Goal: Task Accomplishment & Management: Use online tool/utility

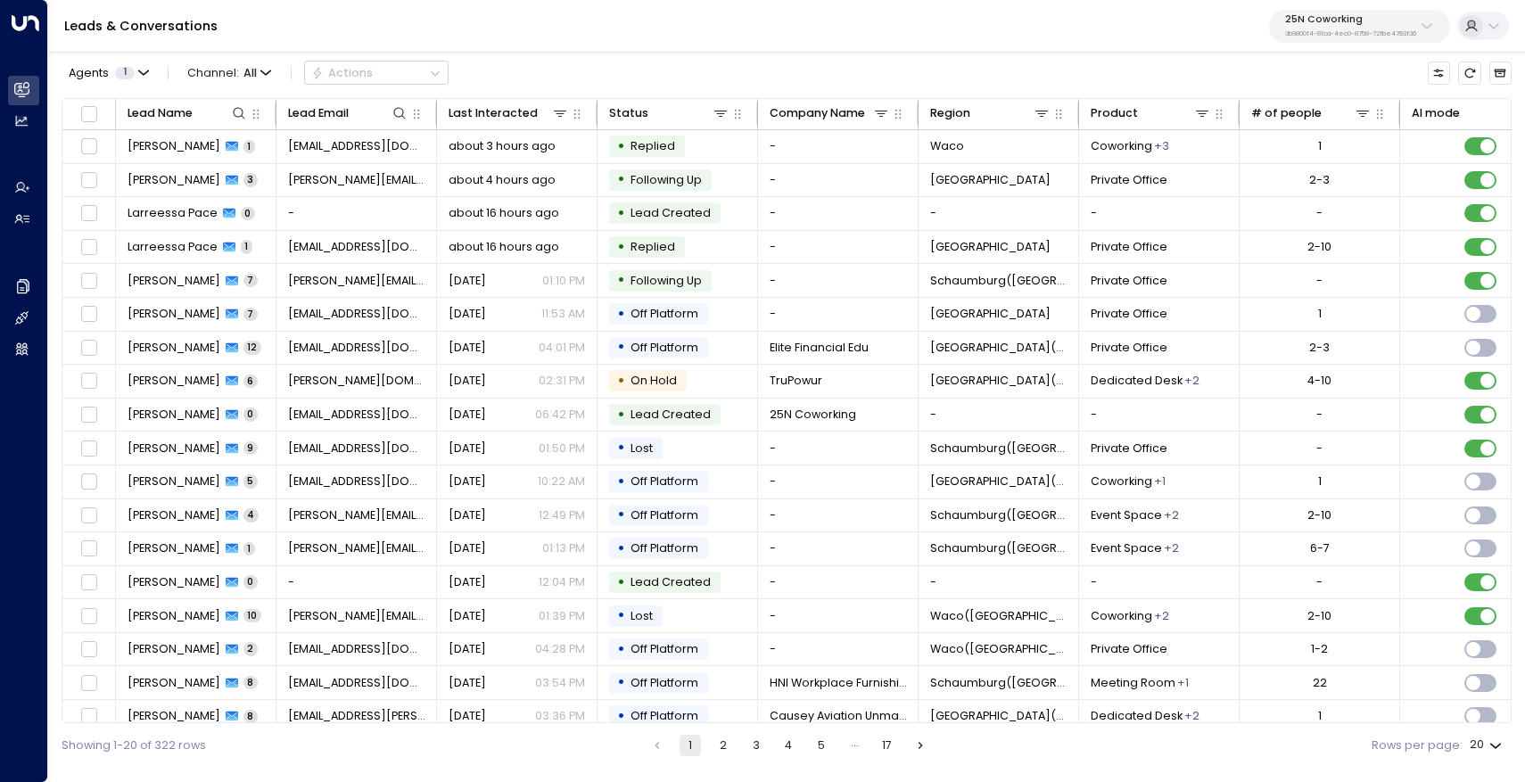
click at [1411, 22] on p "25N Coworking" at bounding box center [1351, 19] width 131 height 11
type input "*********"
click at [1388, 131] on div "Storage Star ID: bc340fee-f559-48fc-84eb-70f3f6817ad8" at bounding box center [1392, 133] width 224 height 33
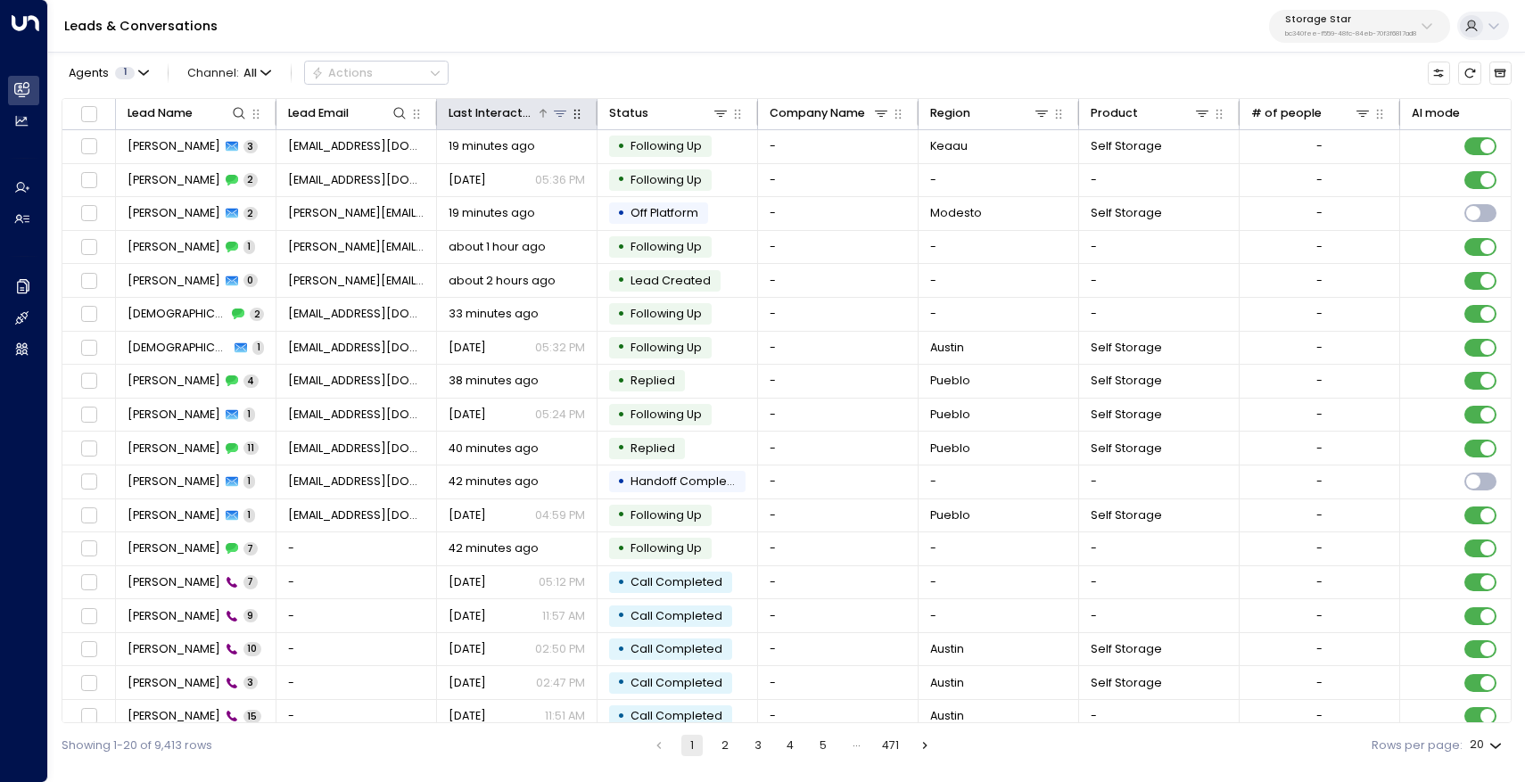
click at [564, 119] on icon at bounding box center [560, 113] width 14 height 14
click at [571, 105] on div at bounding box center [577, 113] width 16 height 20
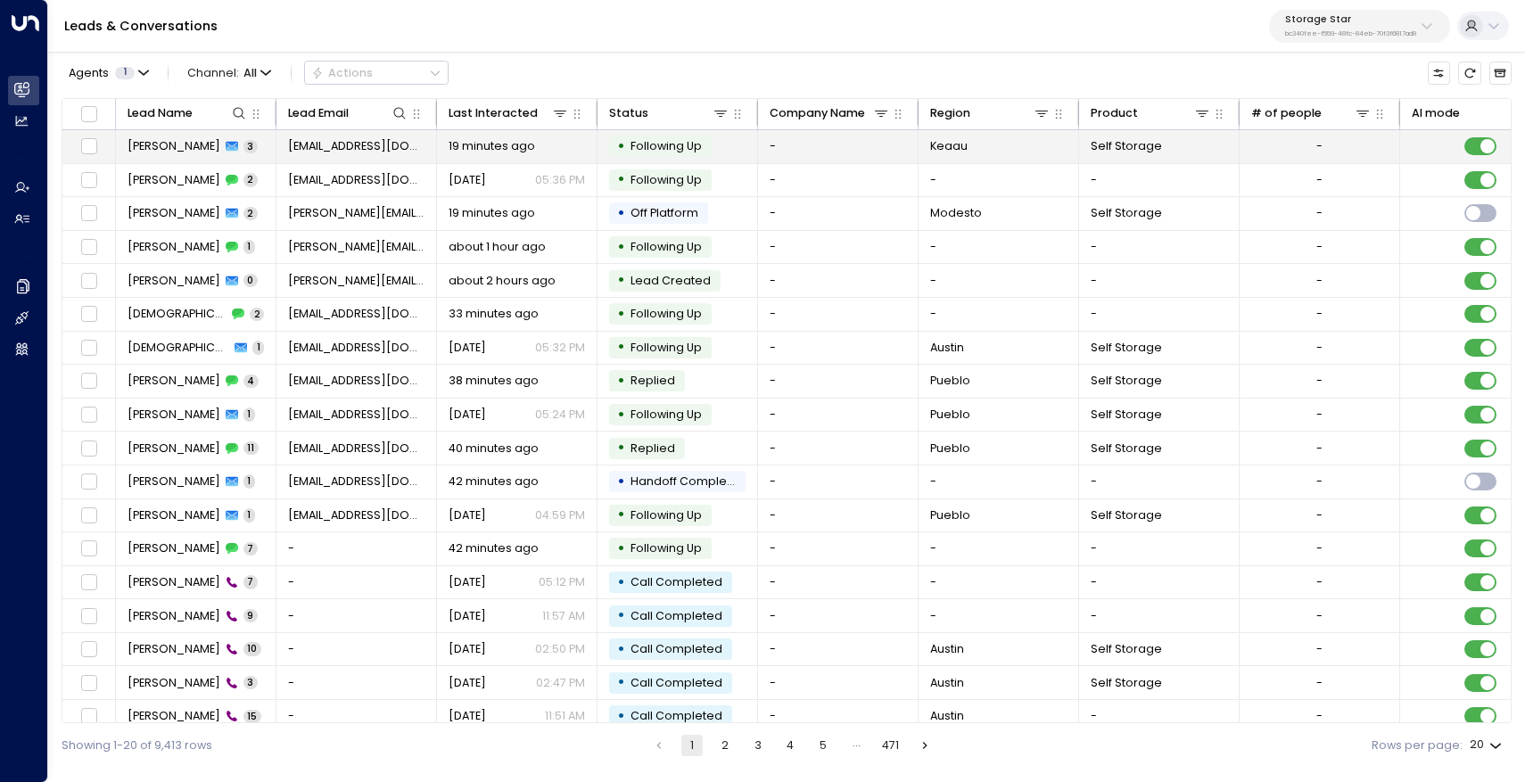
click at [187, 143] on span "[PERSON_NAME]" at bounding box center [174, 146] width 93 height 16
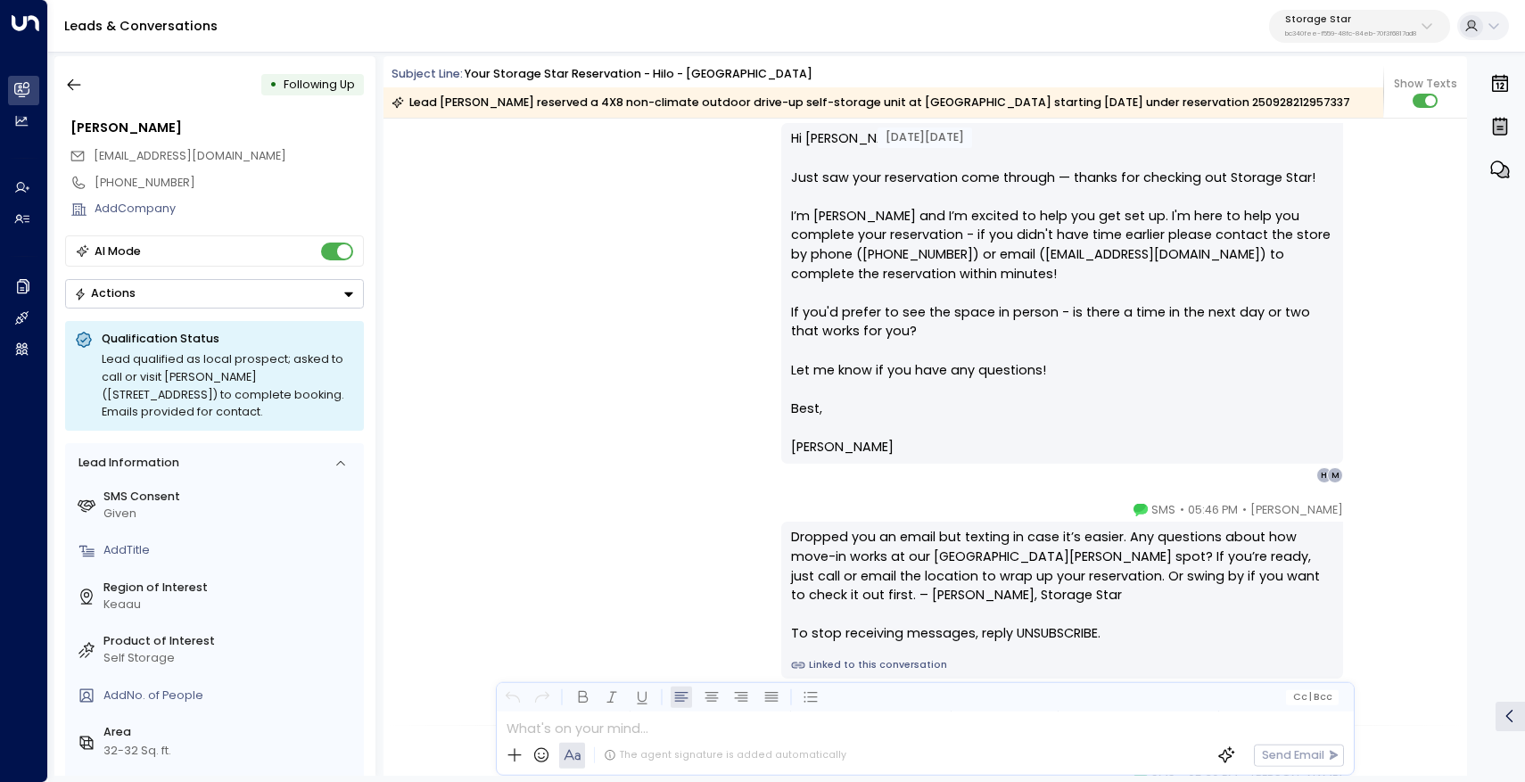
scroll to position [1095, 0]
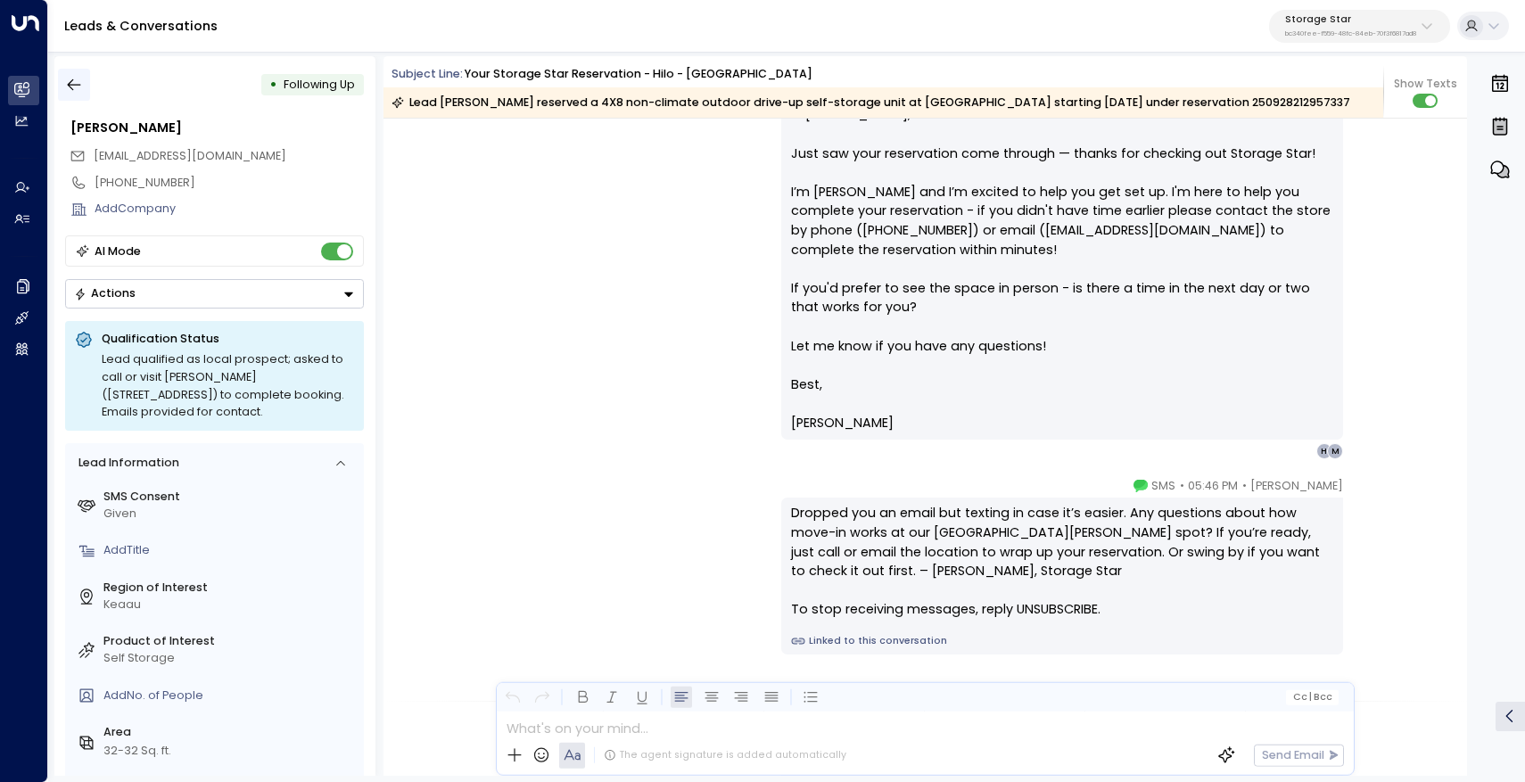
click at [83, 86] on button "button" at bounding box center [74, 85] width 32 height 32
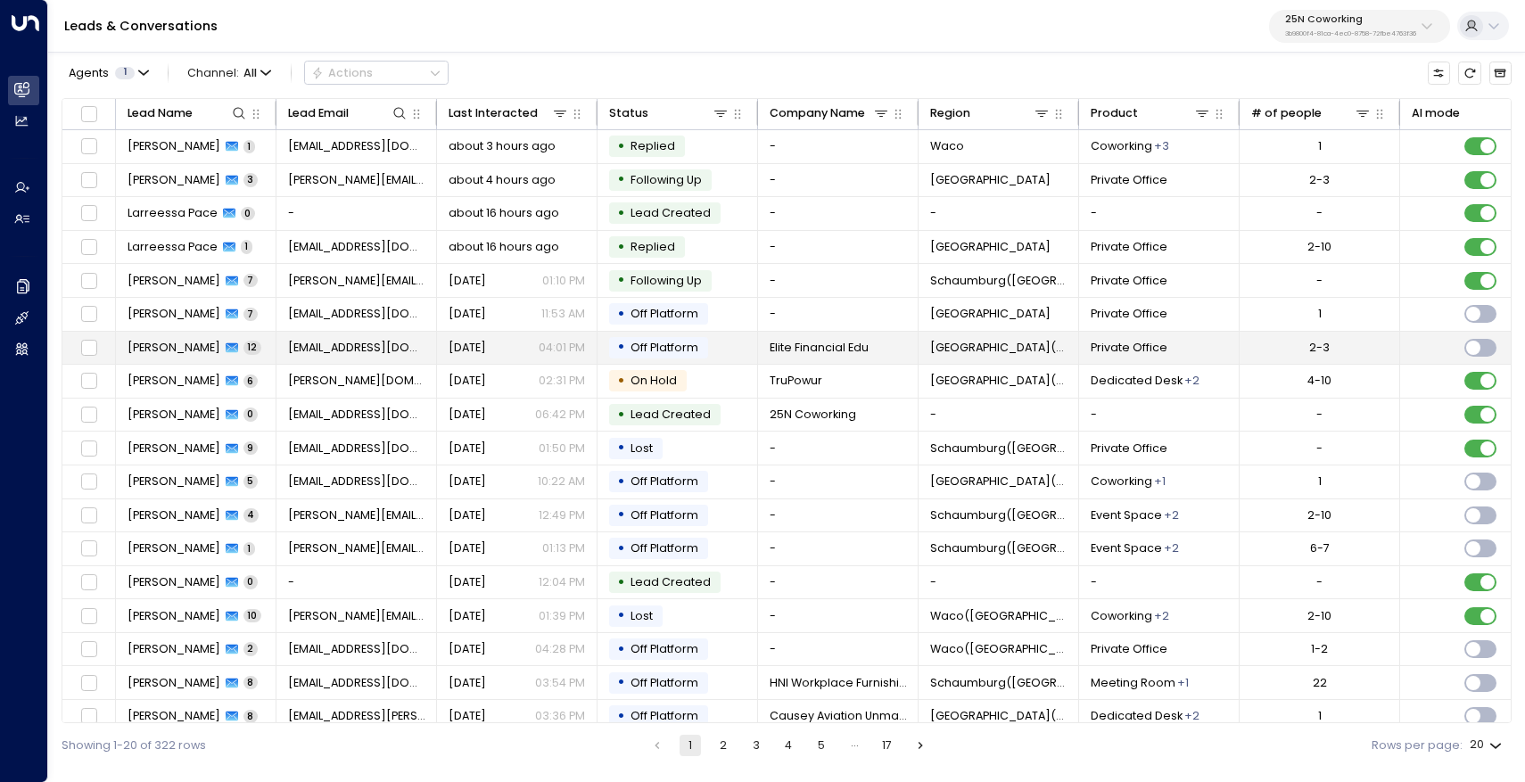
click at [154, 351] on span "Ed Cross" at bounding box center [174, 348] width 93 height 16
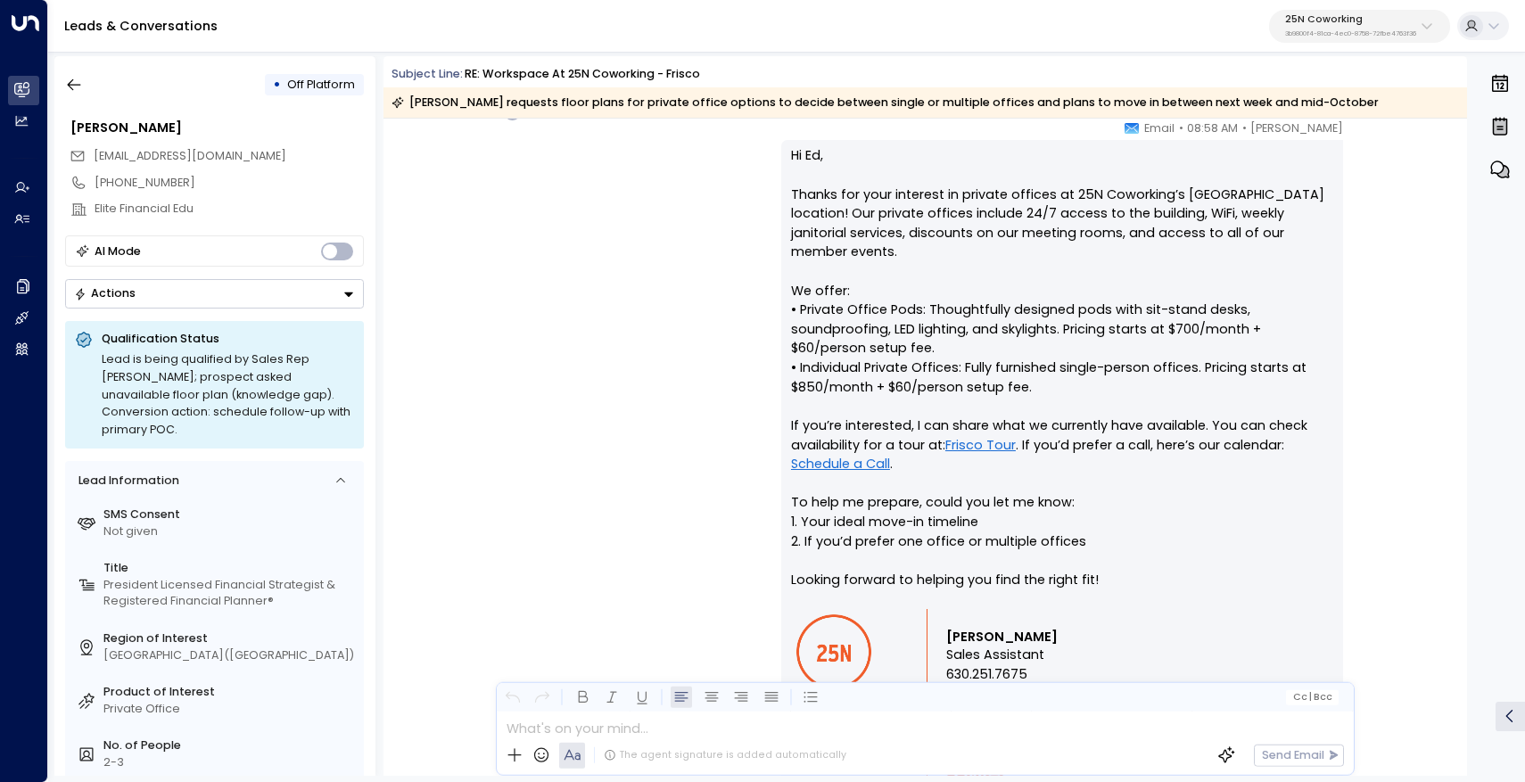
scroll to position [1011, 0]
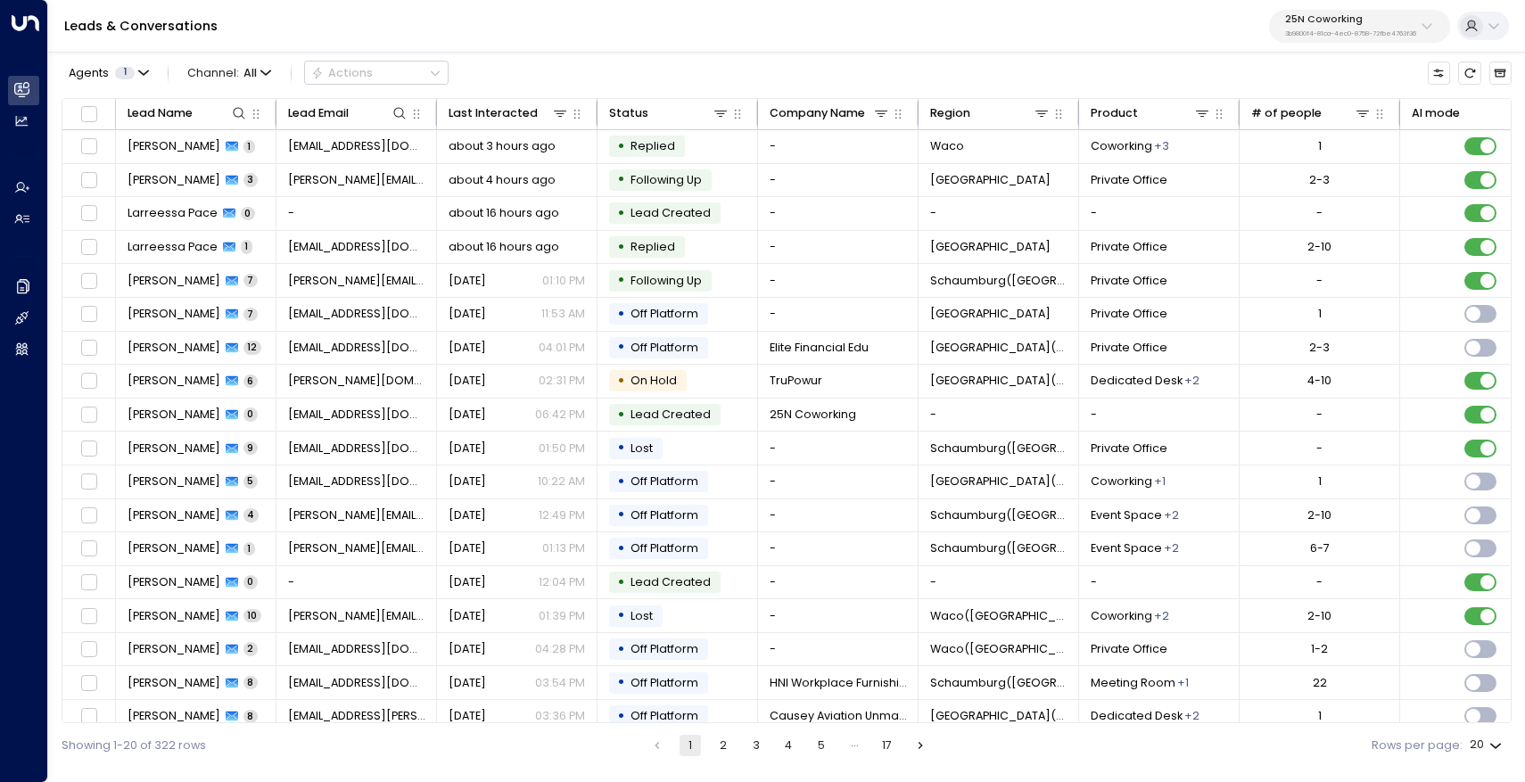
click at [1314, 27] on div "25N Coworking 3b9800f4-81ca-4ec0-8758-72fbe4763f36" at bounding box center [1351, 25] width 131 height 23
type input "**********"
click at [1397, 145] on span "ID: bc340fee-f559-48fc-84eb-70f3f6817ad8" at bounding box center [1392, 143] width 224 height 14
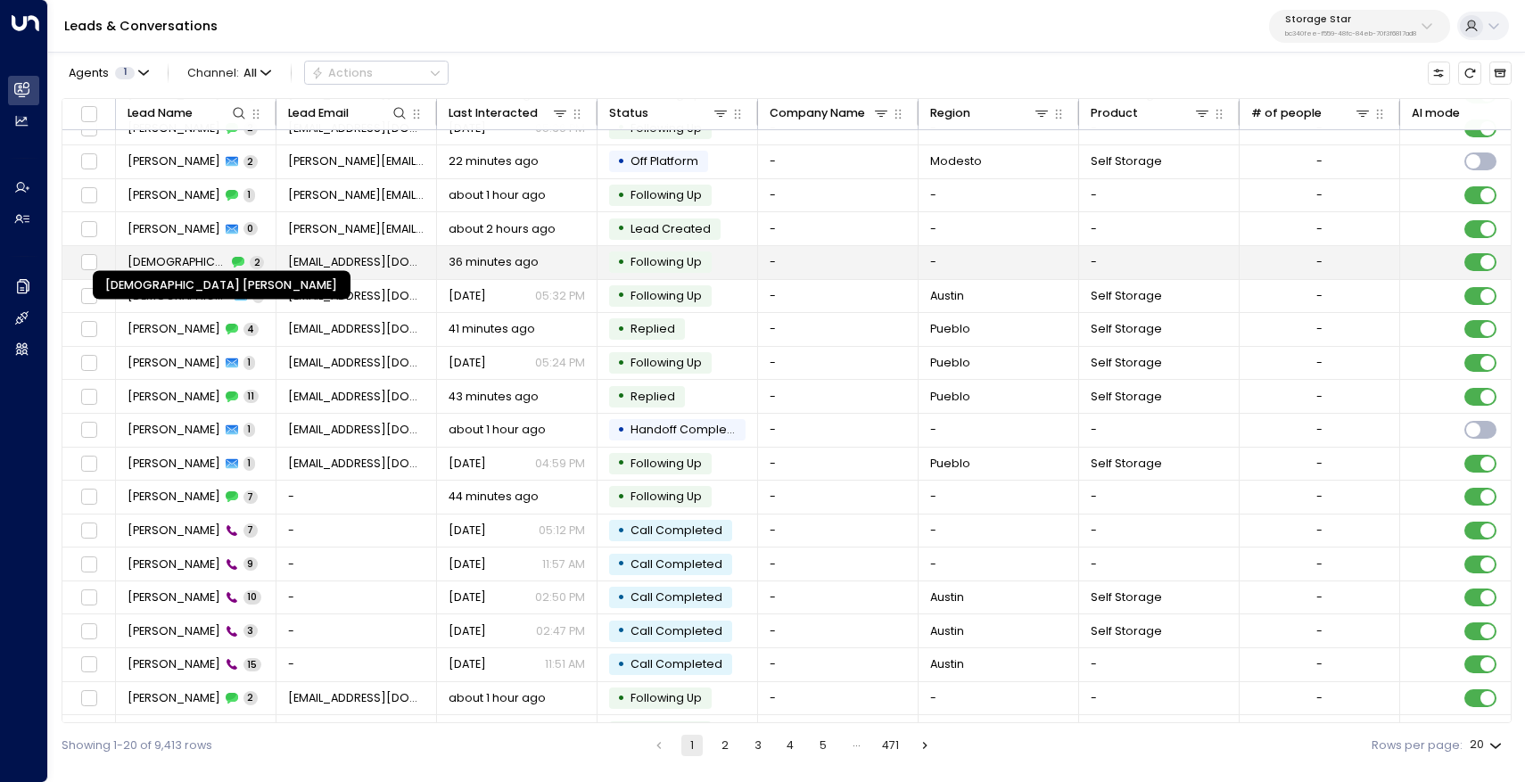
scroll to position [82, 0]
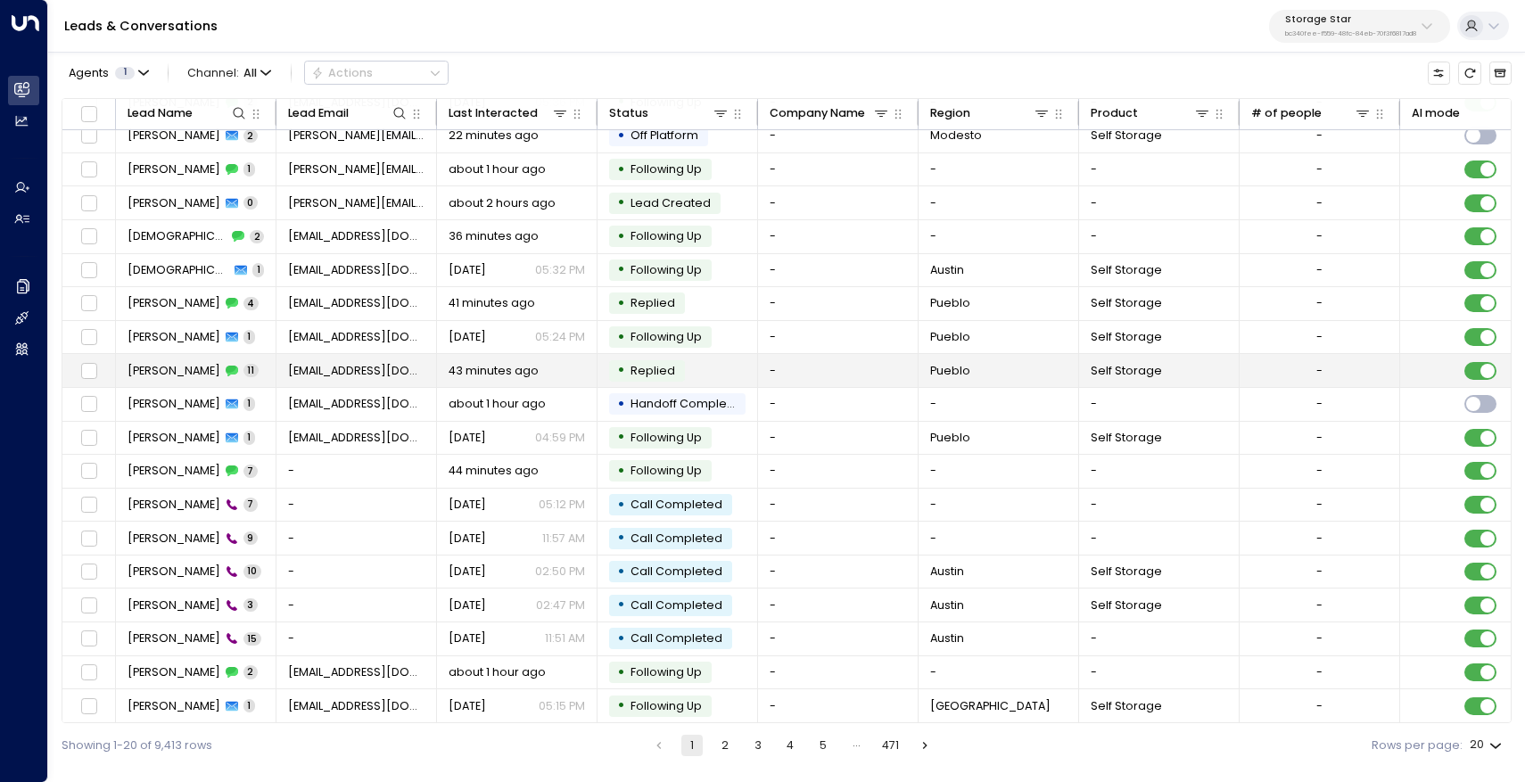
click at [250, 367] on td "Angel Sanchez 11" at bounding box center [196, 370] width 161 height 33
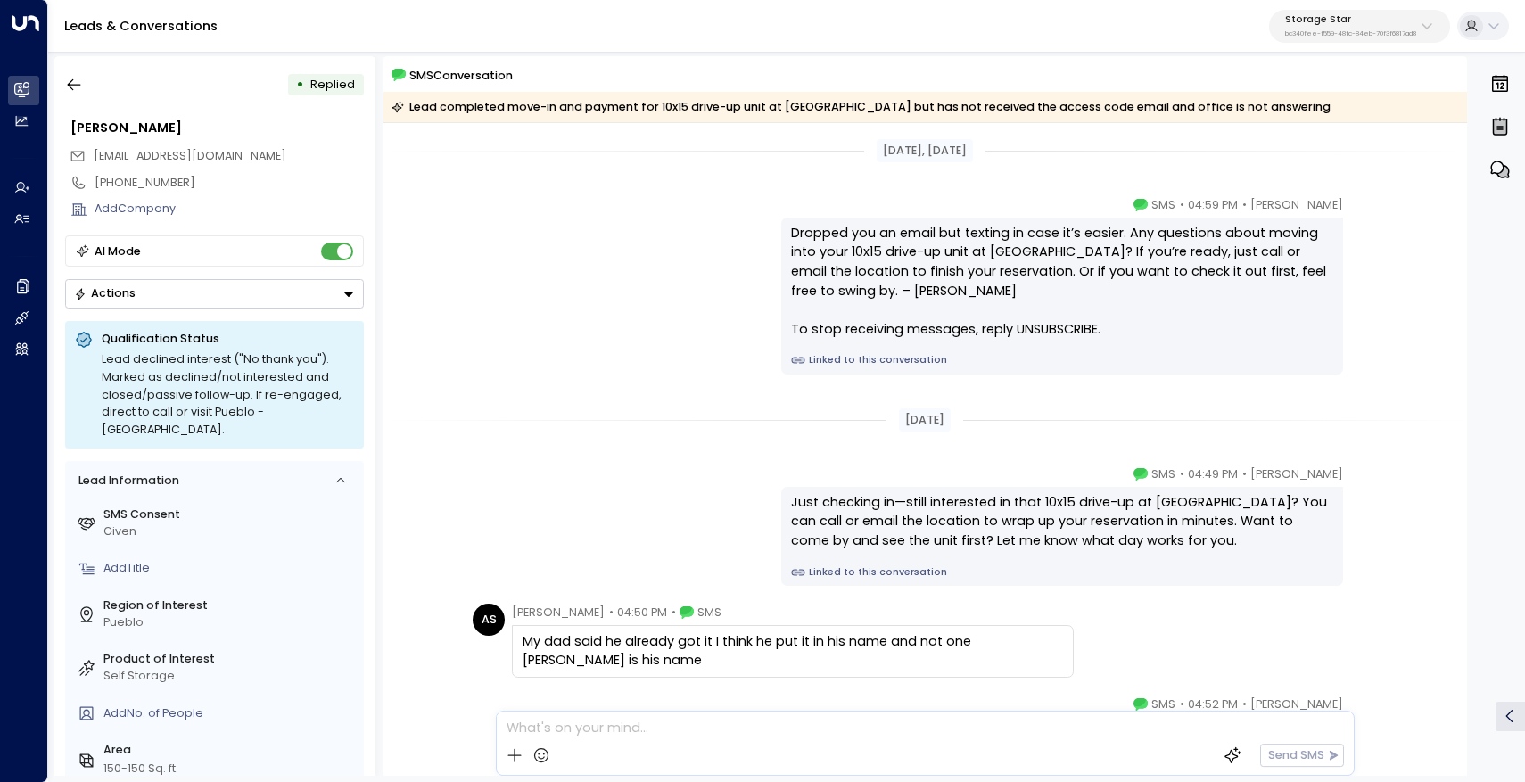
click at [847, 359] on link "Linked to this conversation" at bounding box center [1062, 360] width 542 height 14
click at [78, 92] on icon "button" at bounding box center [74, 85] width 18 height 18
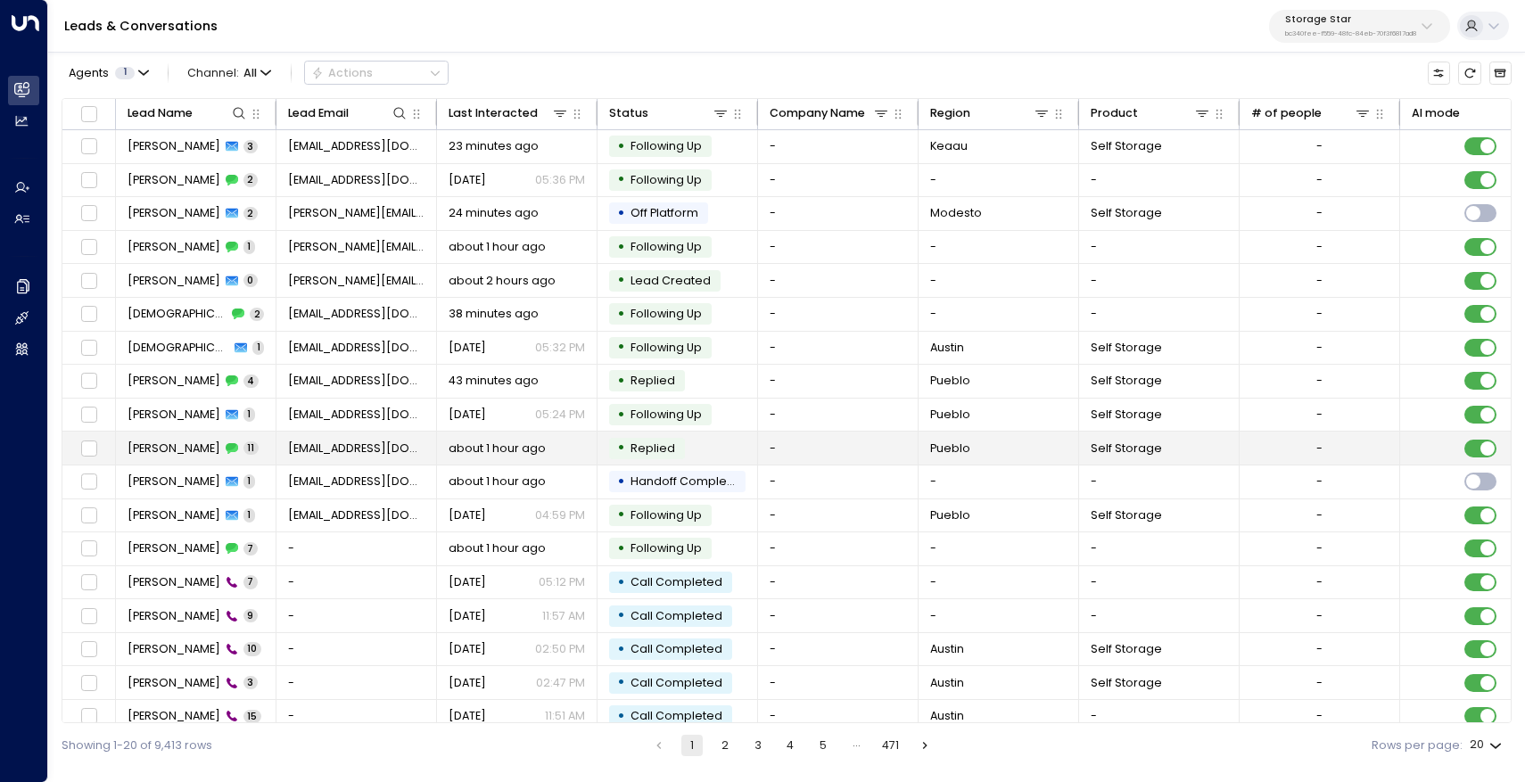
scroll to position [82, 0]
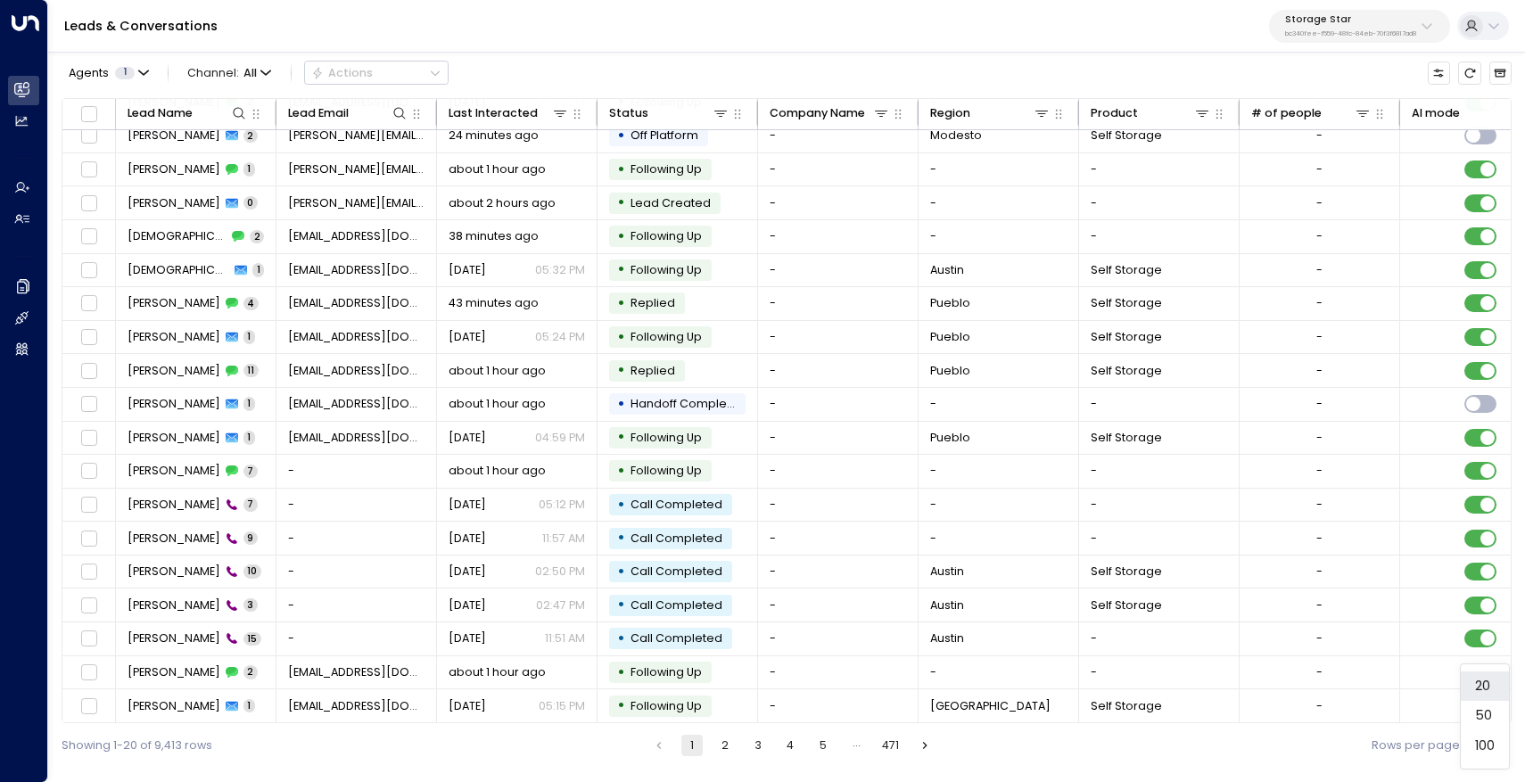
click at [1490, 751] on body "Overview Leads & Conversations Leads & Conversations Analytics Analytics Agents…" at bounding box center [762, 384] width 1525 height 768
click at [1490, 751] on li "100" at bounding box center [1485, 747] width 48 height 30
type input "***"
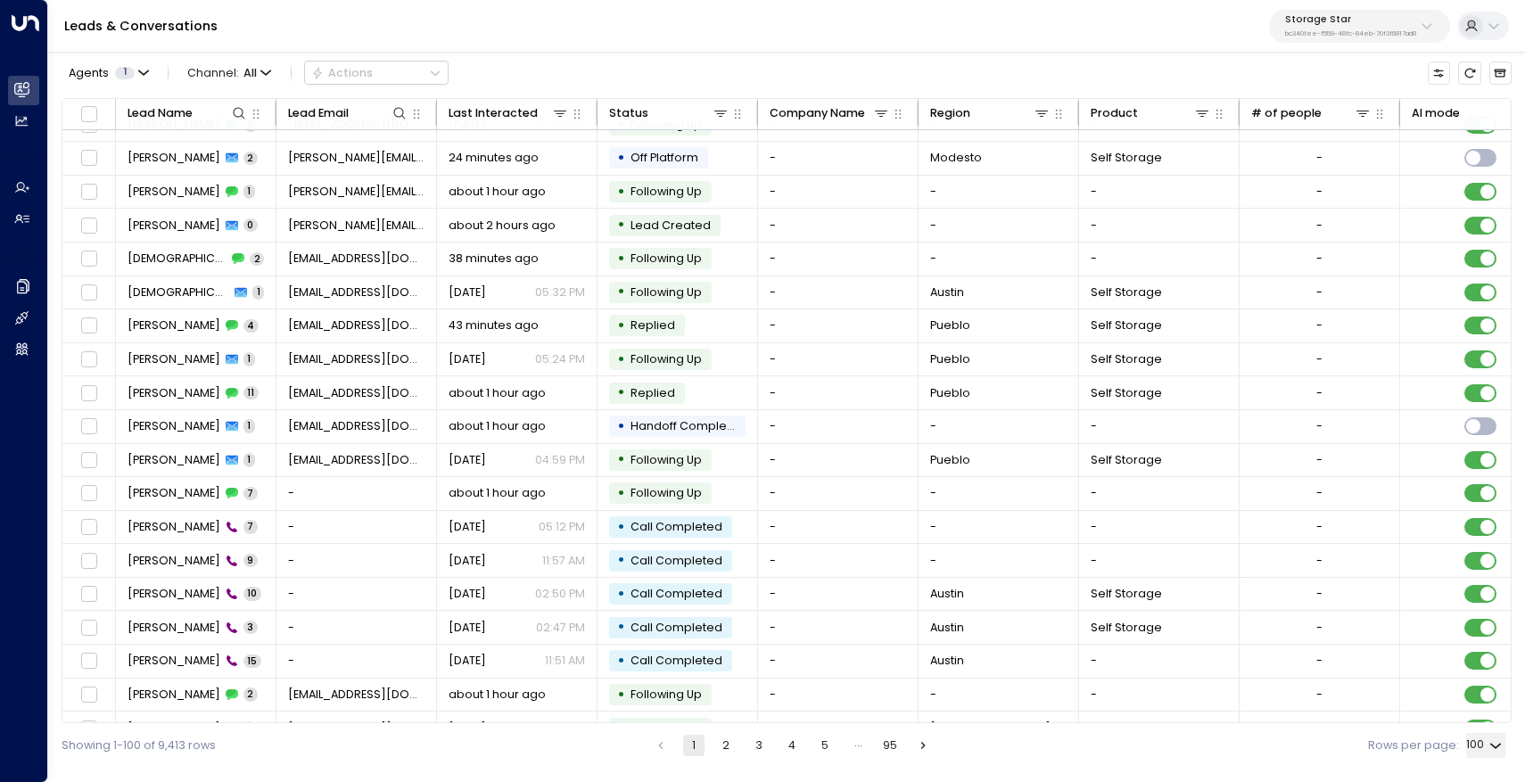
scroll to position [82, 0]
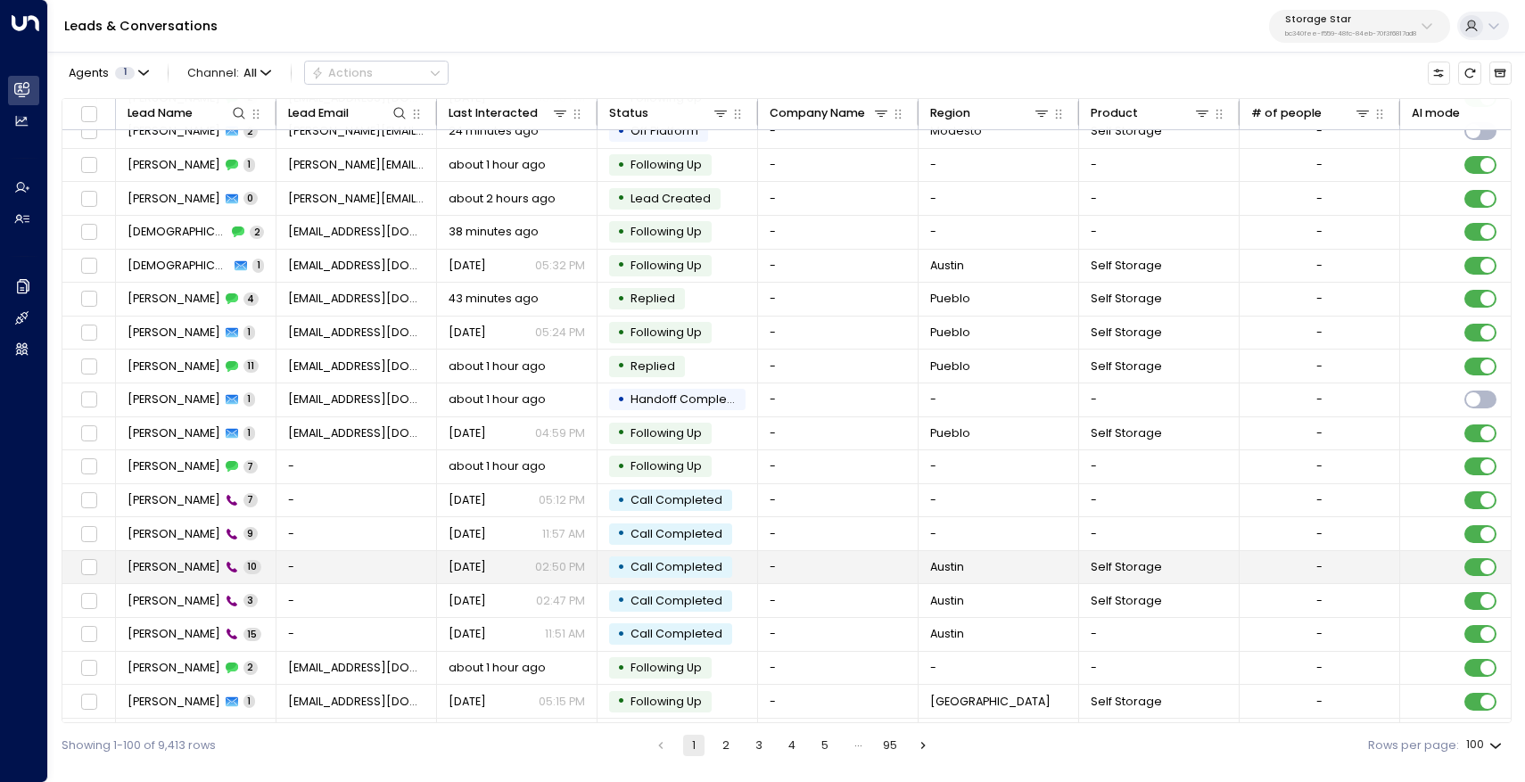
click at [221, 567] on td "Stevie P. 10" at bounding box center [196, 567] width 161 height 33
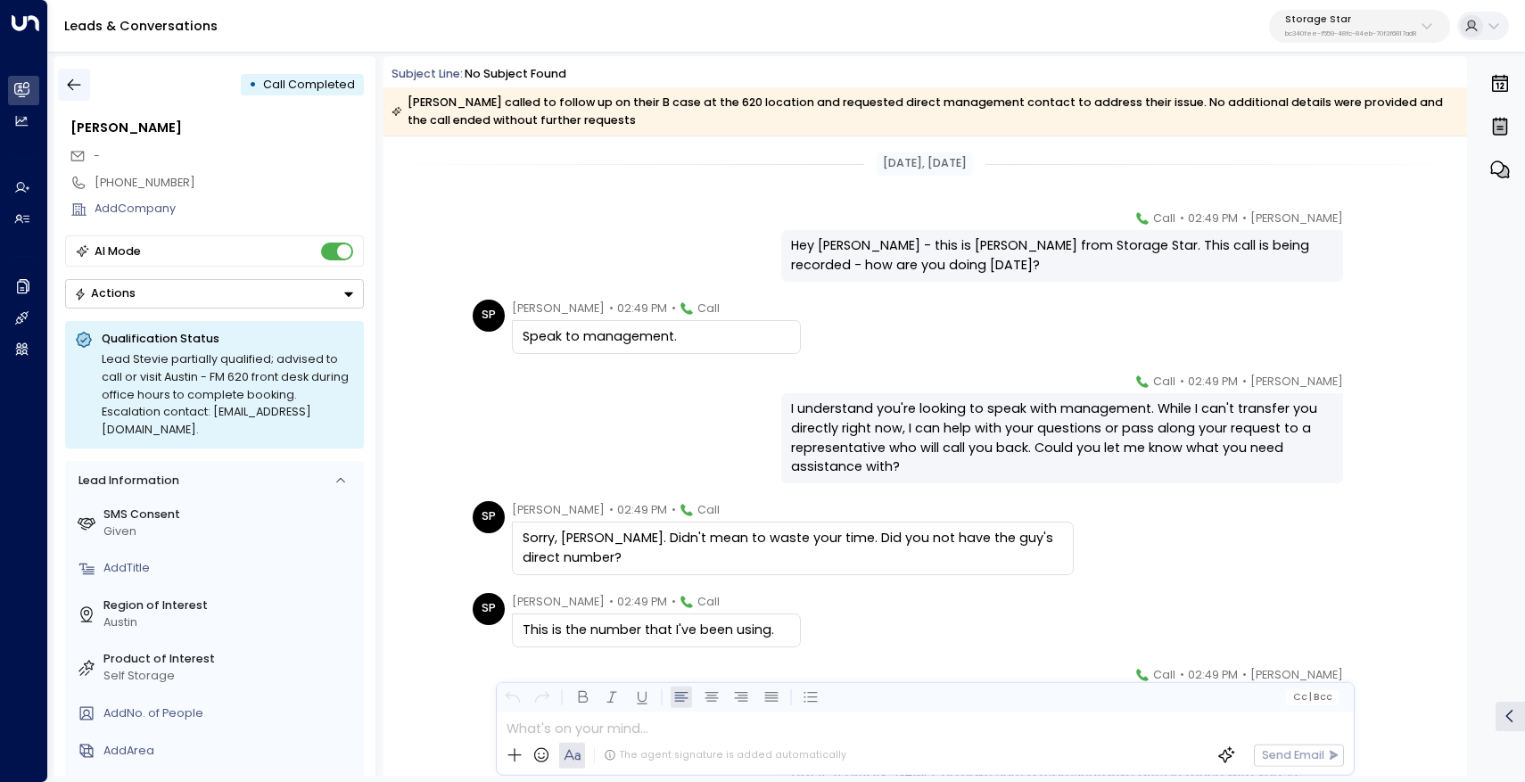
click at [75, 82] on icon "button" at bounding box center [74, 85] width 18 height 18
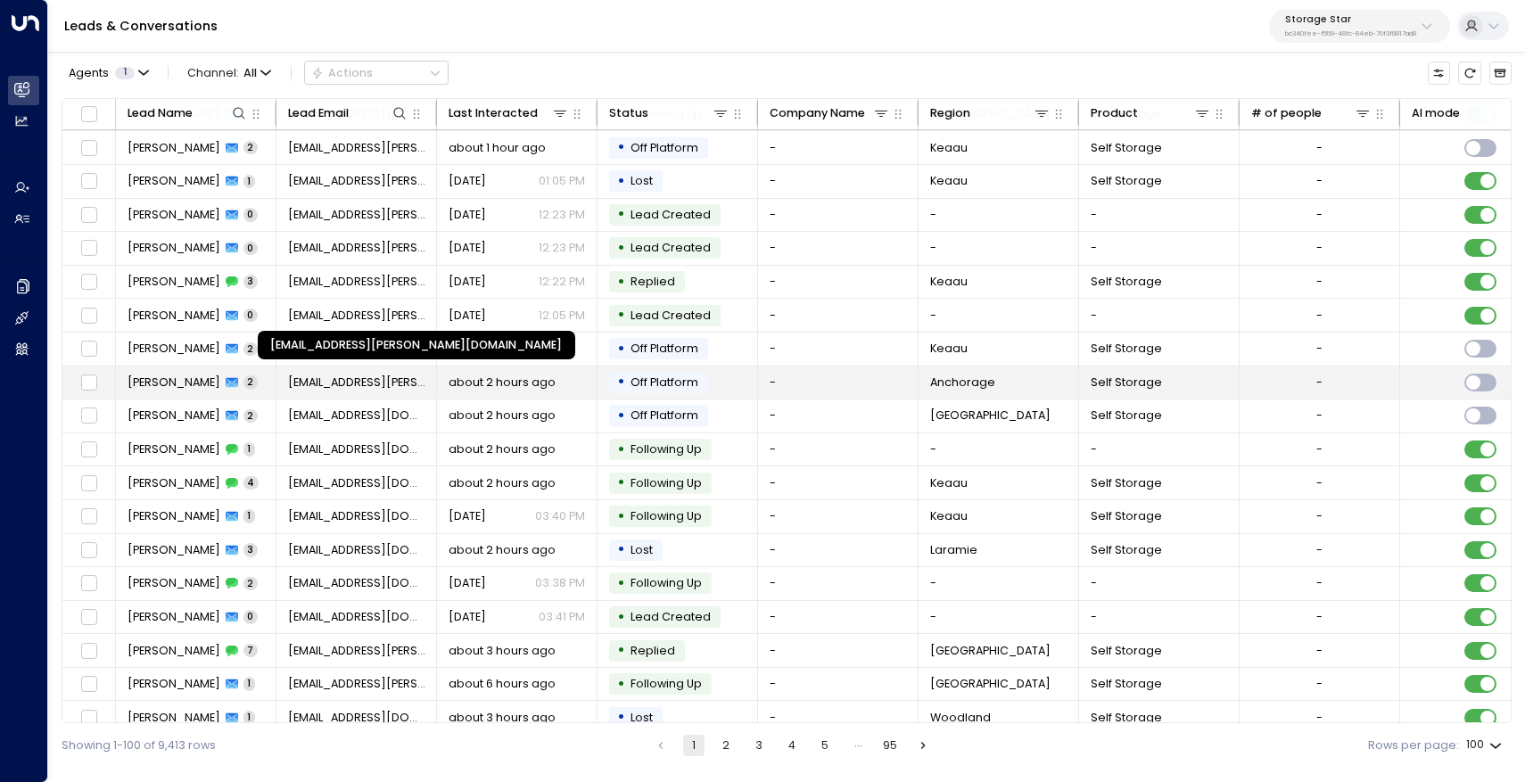
scroll to position [1141, 0]
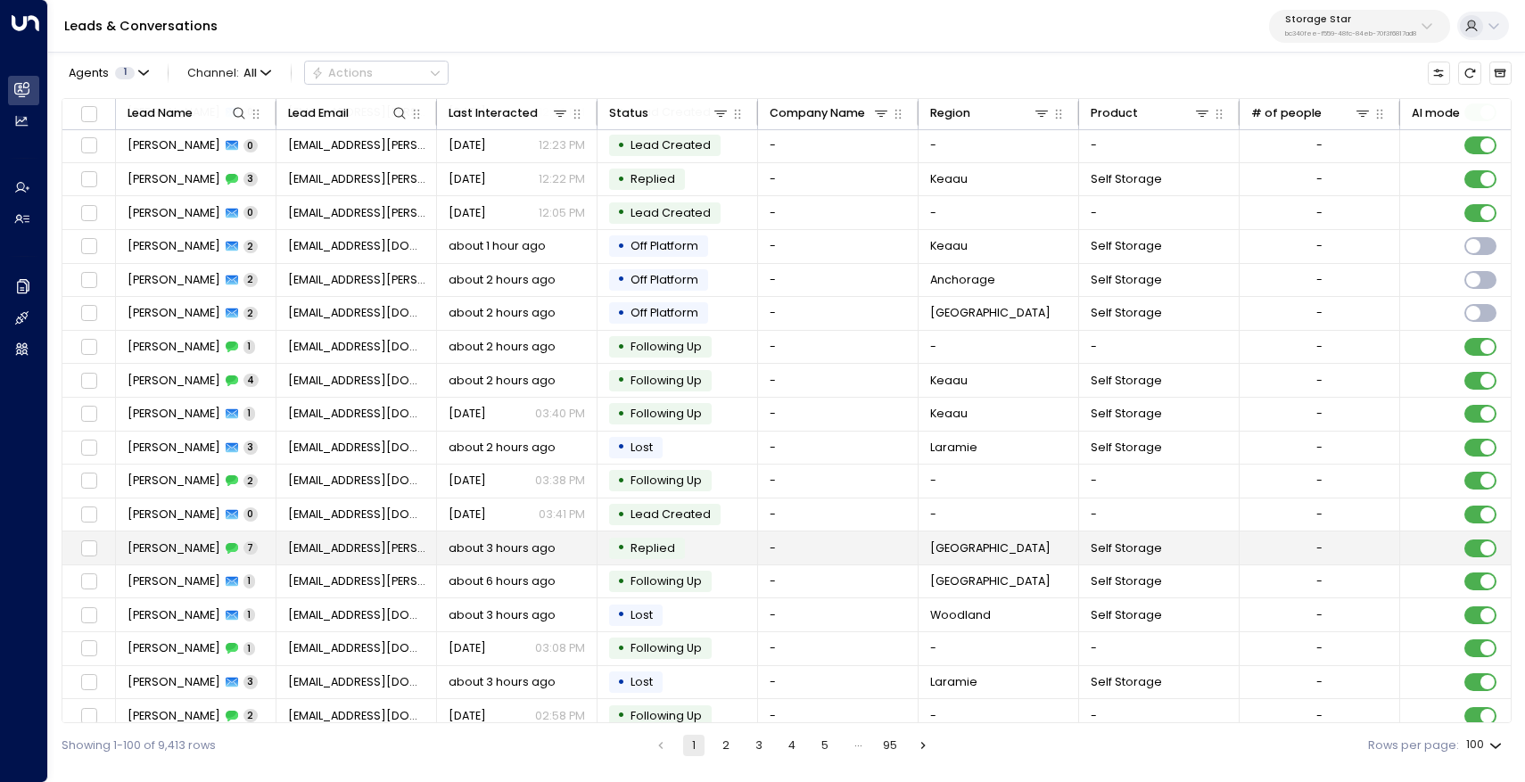
click at [211, 549] on span "[PERSON_NAME]" at bounding box center [174, 549] width 93 height 16
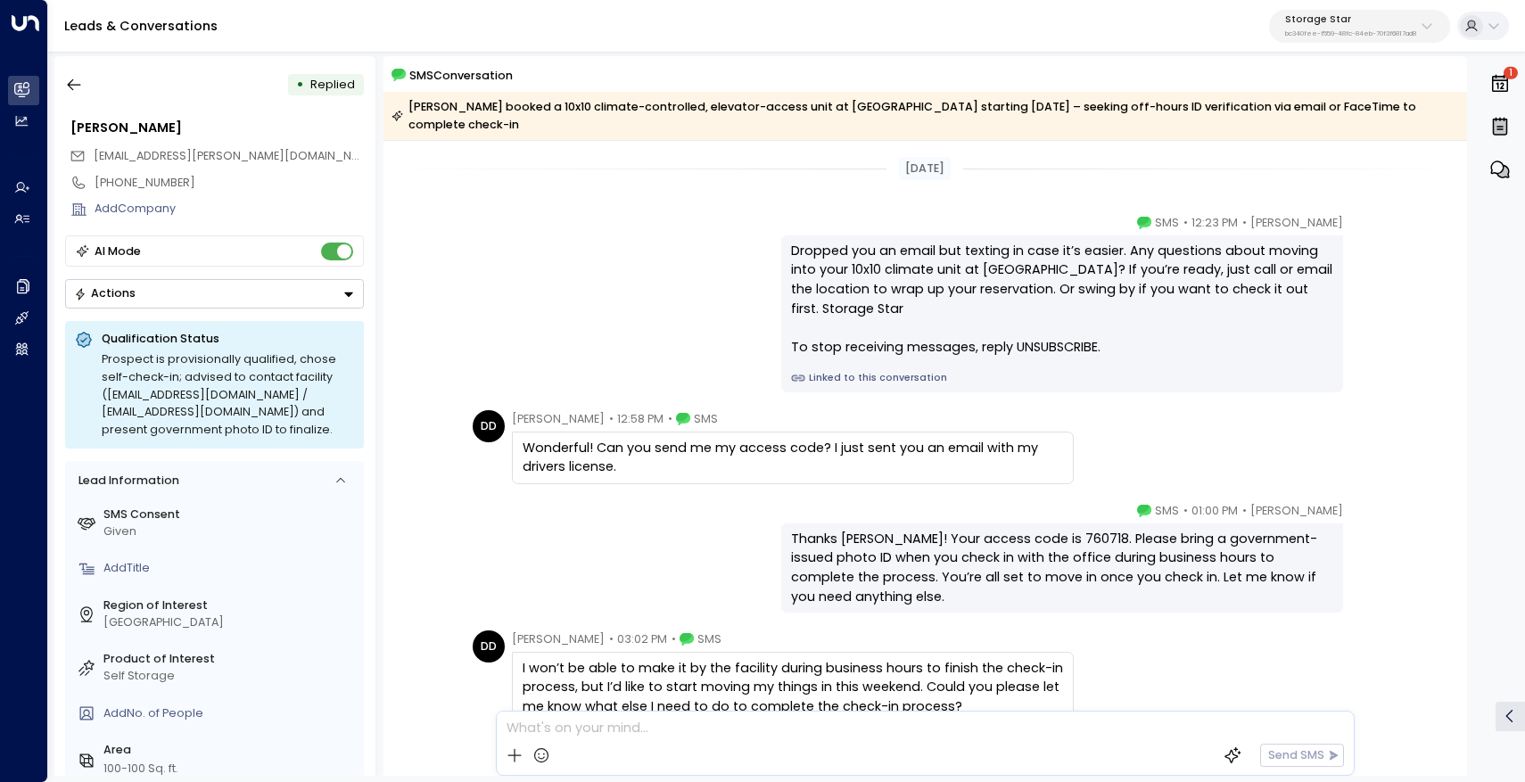
click at [865, 376] on link "Linked to this conversation" at bounding box center [1062, 378] width 542 height 14
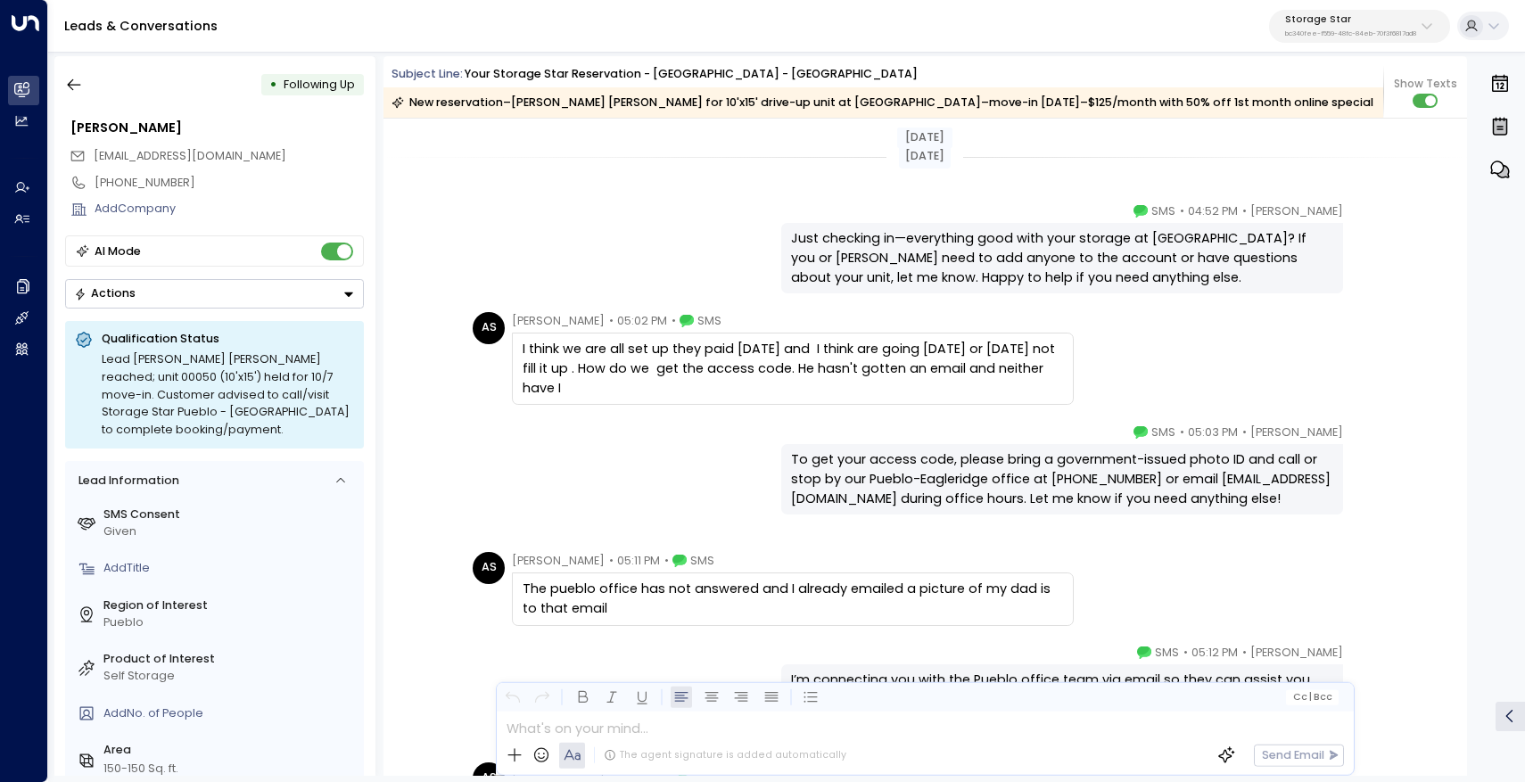
scroll to position [2511, 0]
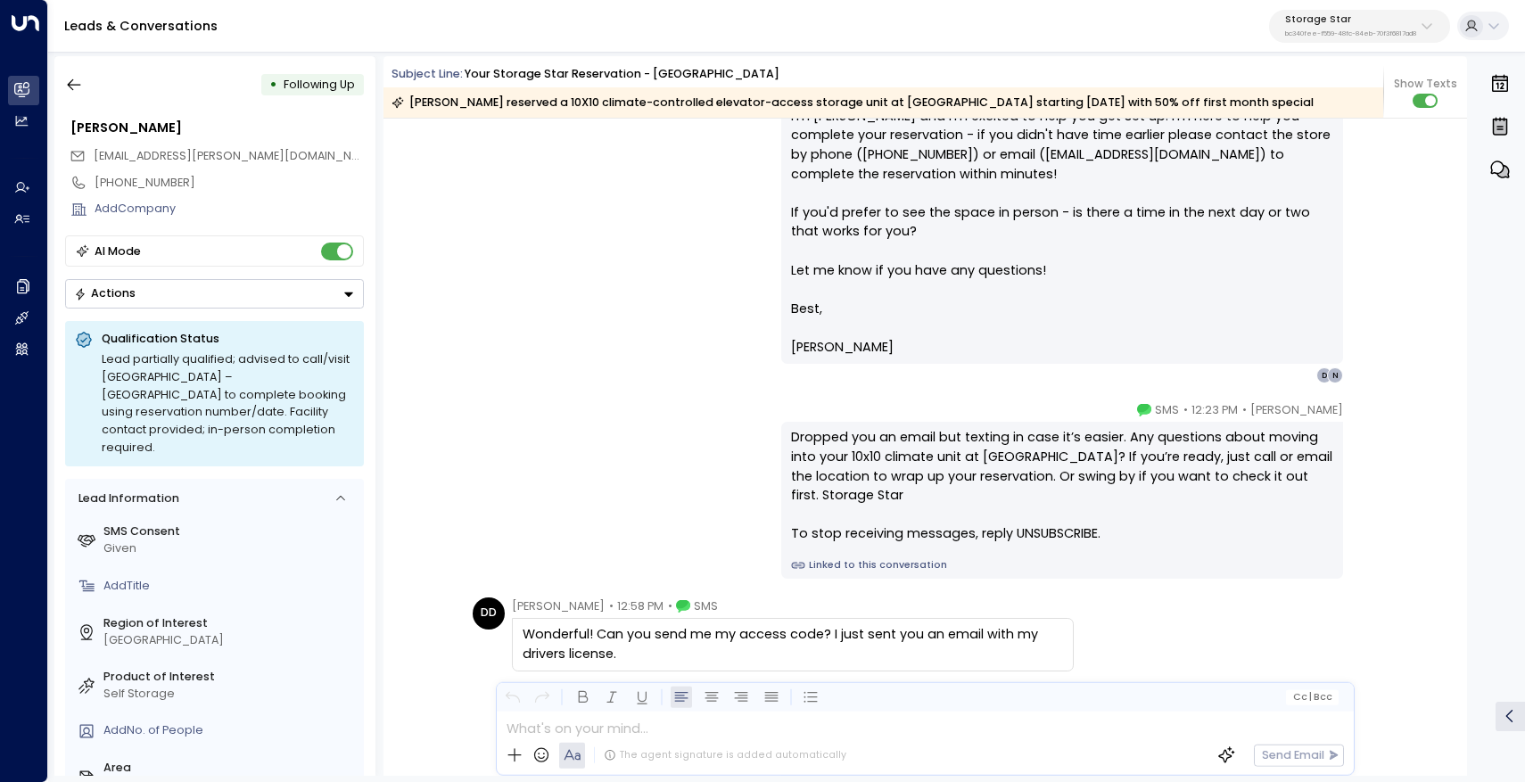
scroll to position [1169, 0]
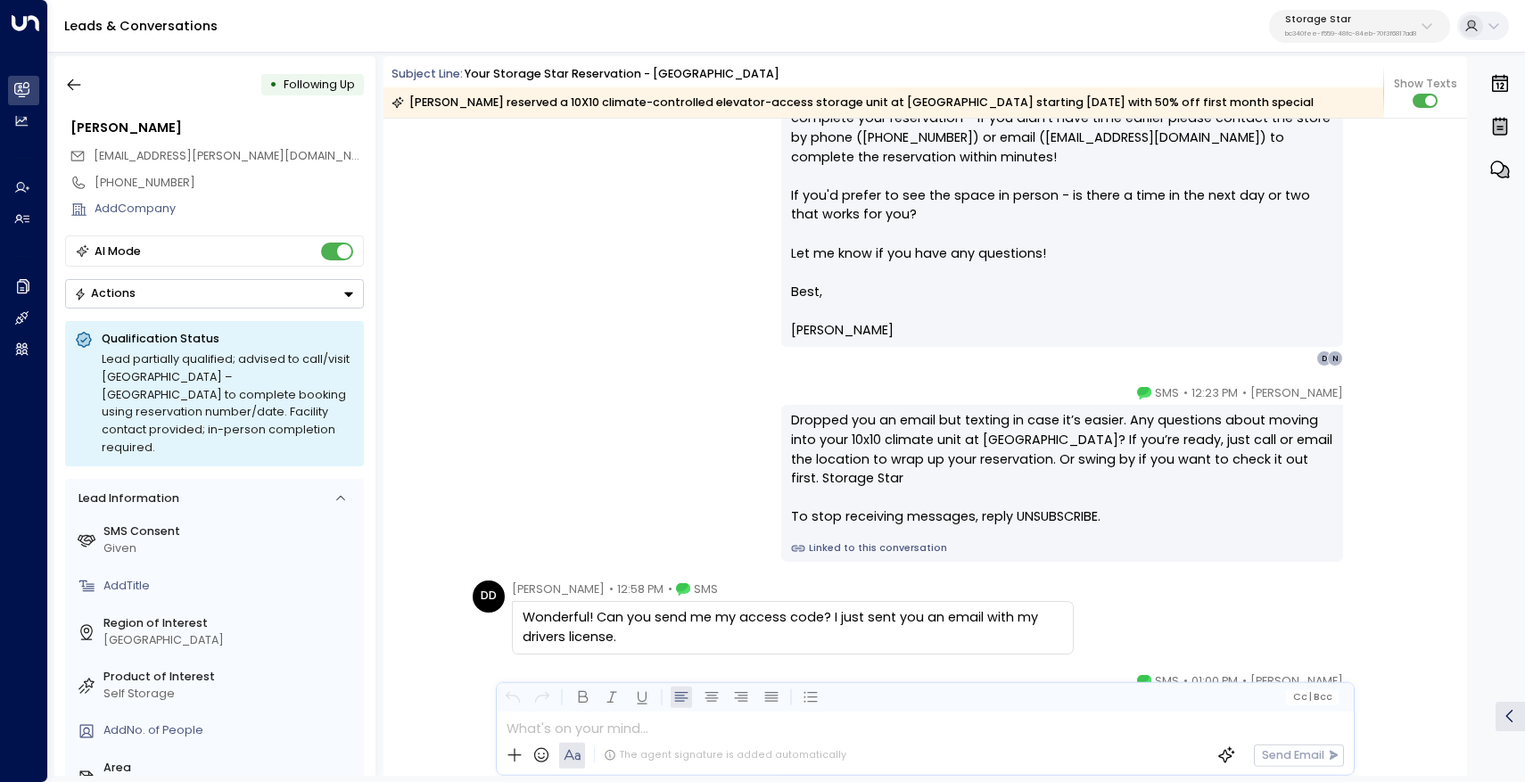
click at [857, 544] on link "Linked to this conversation" at bounding box center [1062, 548] width 542 height 14
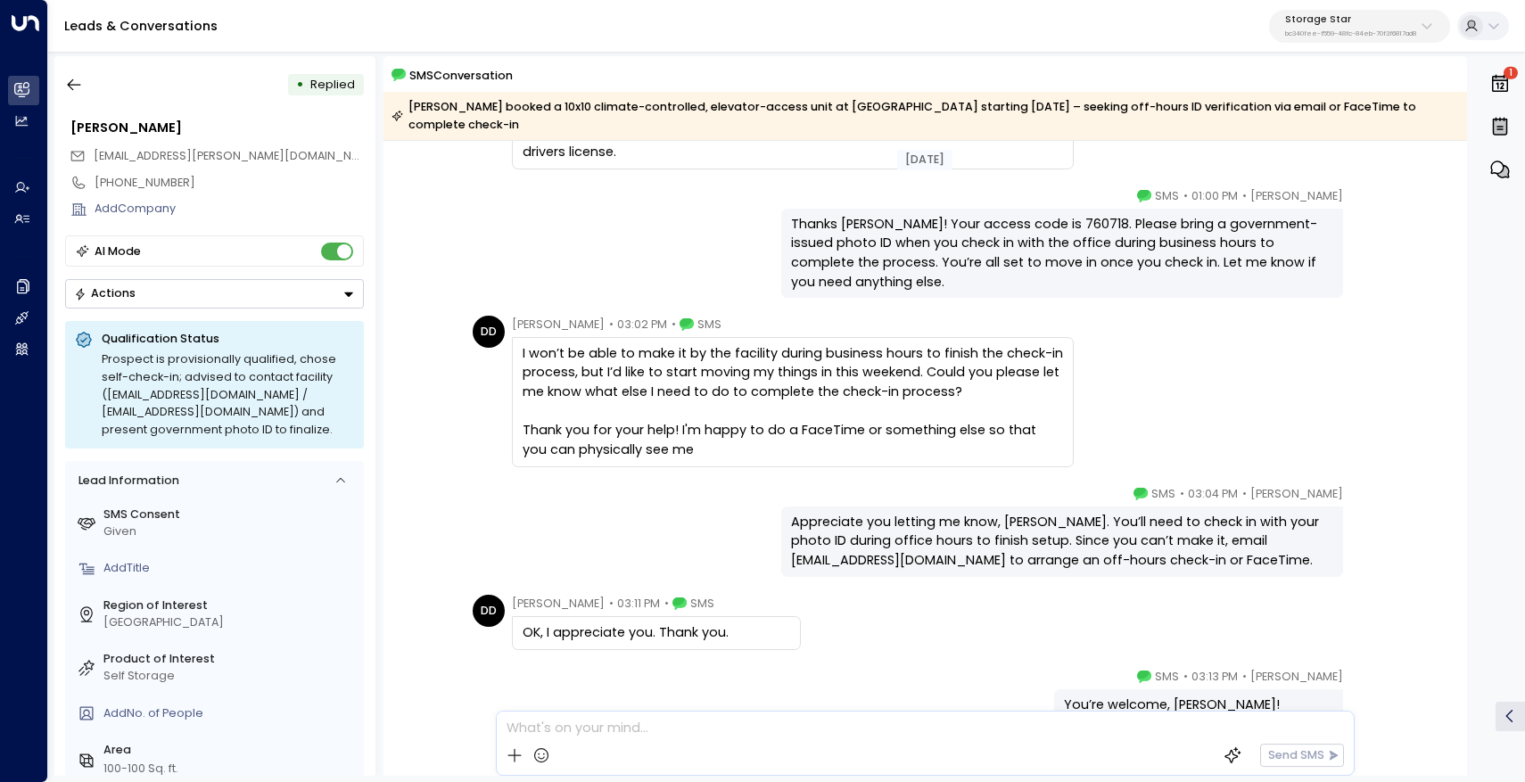
scroll to position [319, 0]
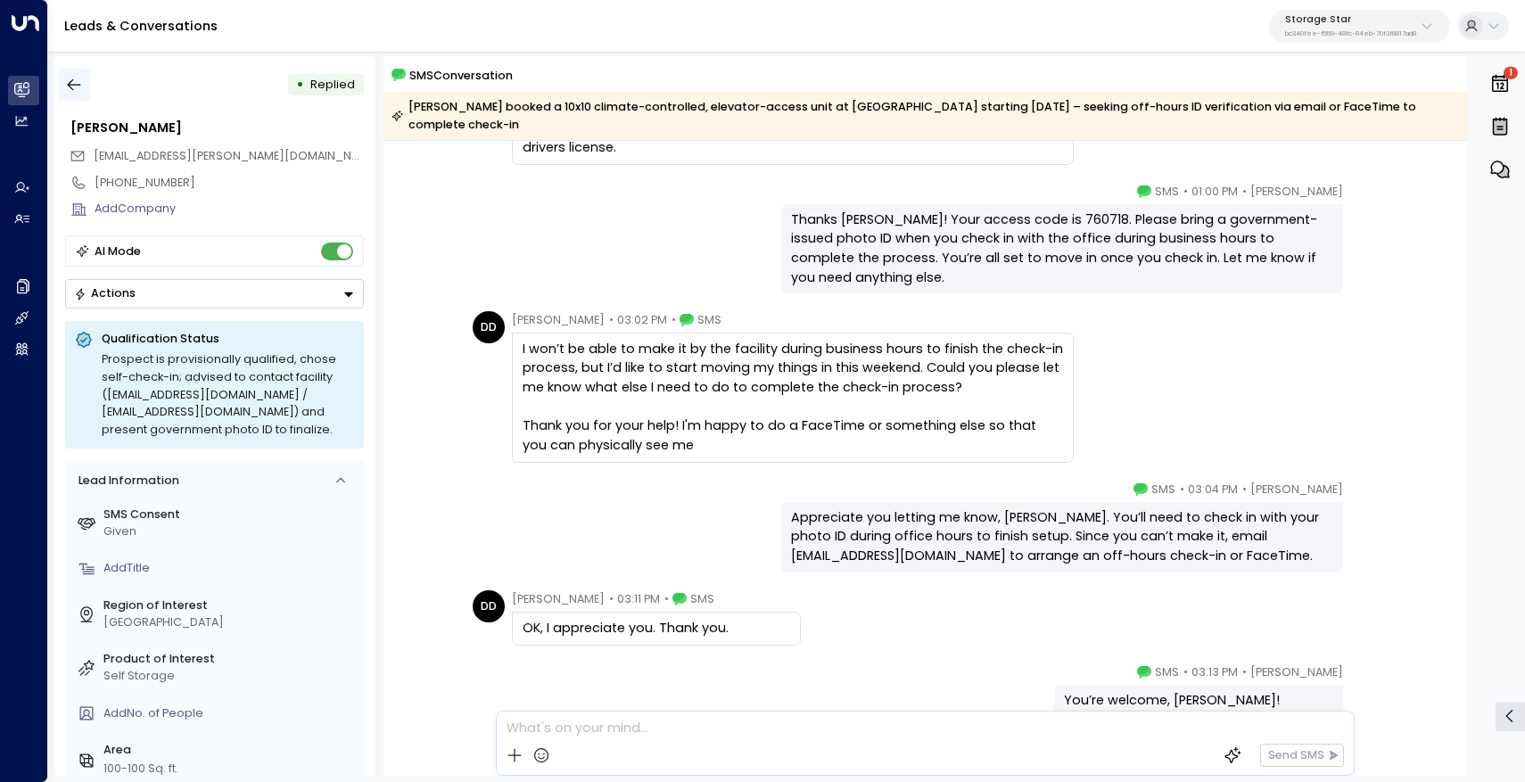
click at [70, 81] on icon "button" at bounding box center [74, 85] width 18 height 18
click at [62, 84] on button "button" at bounding box center [74, 85] width 32 height 32
click at [65, 74] on button "button" at bounding box center [74, 85] width 32 height 32
click at [75, 82] on icon "button" at bounding box center [74, 85] width 18 height 18
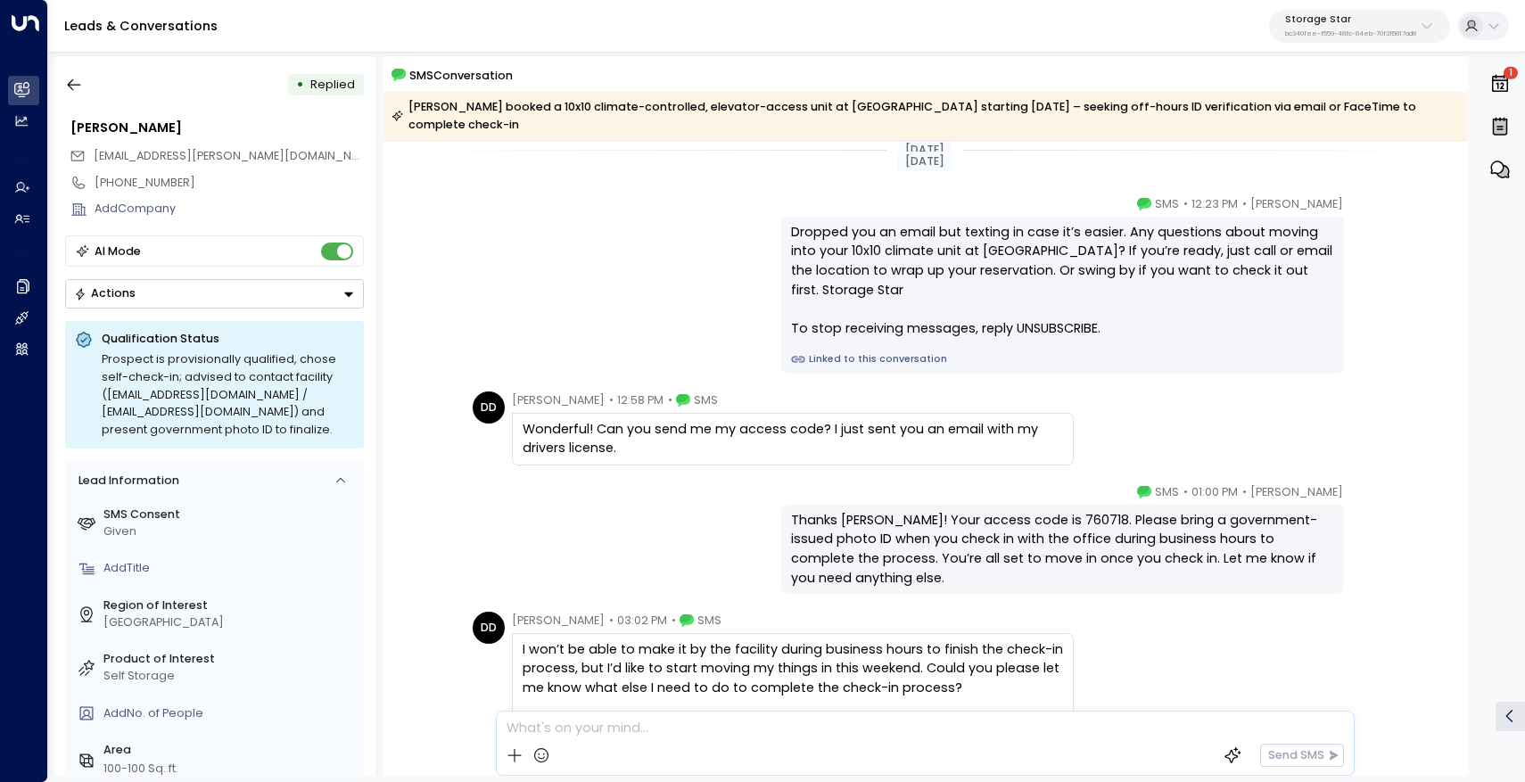
scroll to position [0, 0]
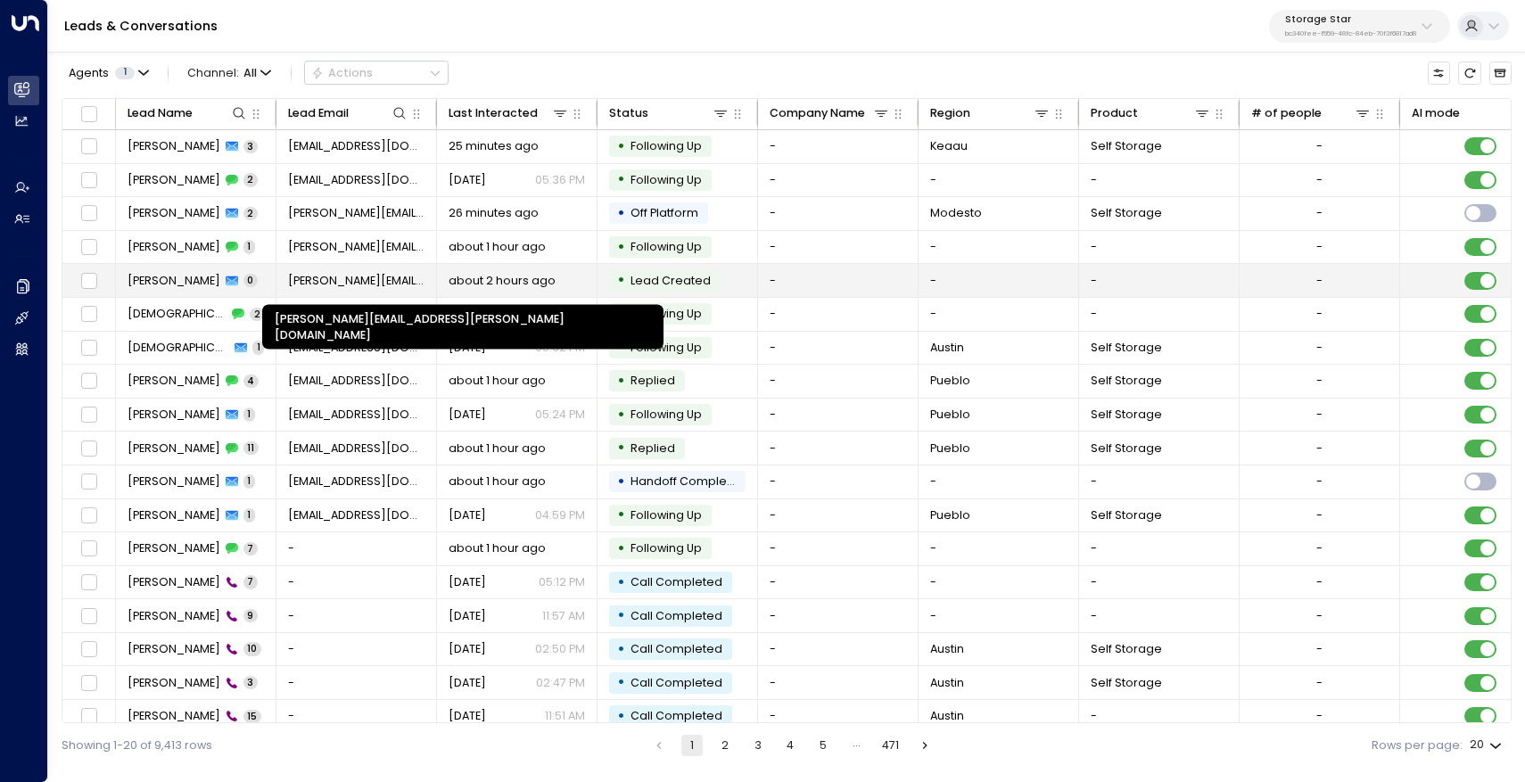
scroll to position [82, 0]
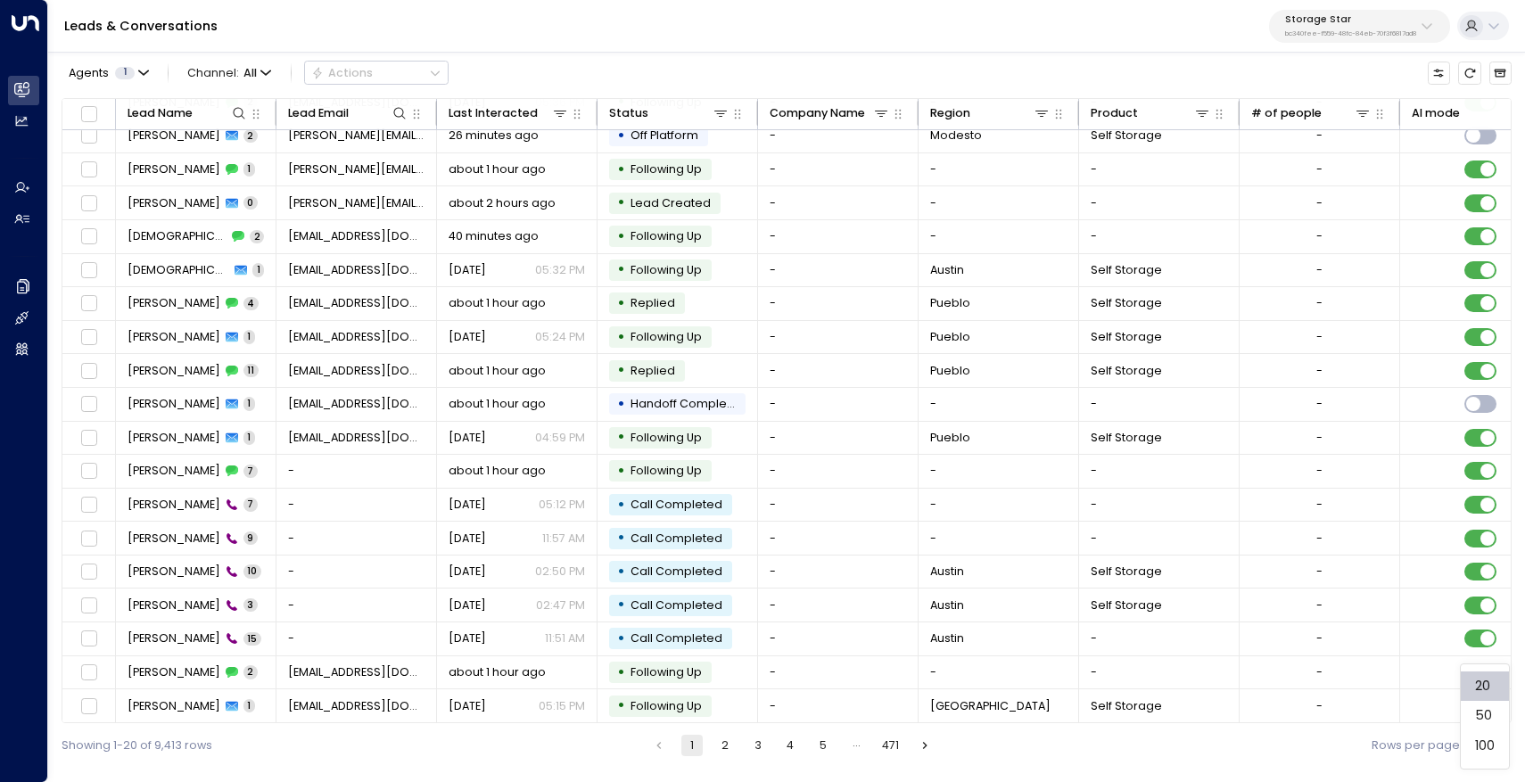
click at [1493, 749] on body "Overview Leads & Conversations Leads & Conversations Analytics Analytics Agents…" at bounding box center [762, 384] width 1525 height 768
click at [1493, 749] on li "100" at bounding box center [1485, 747] width 48 height 30
type input "***"
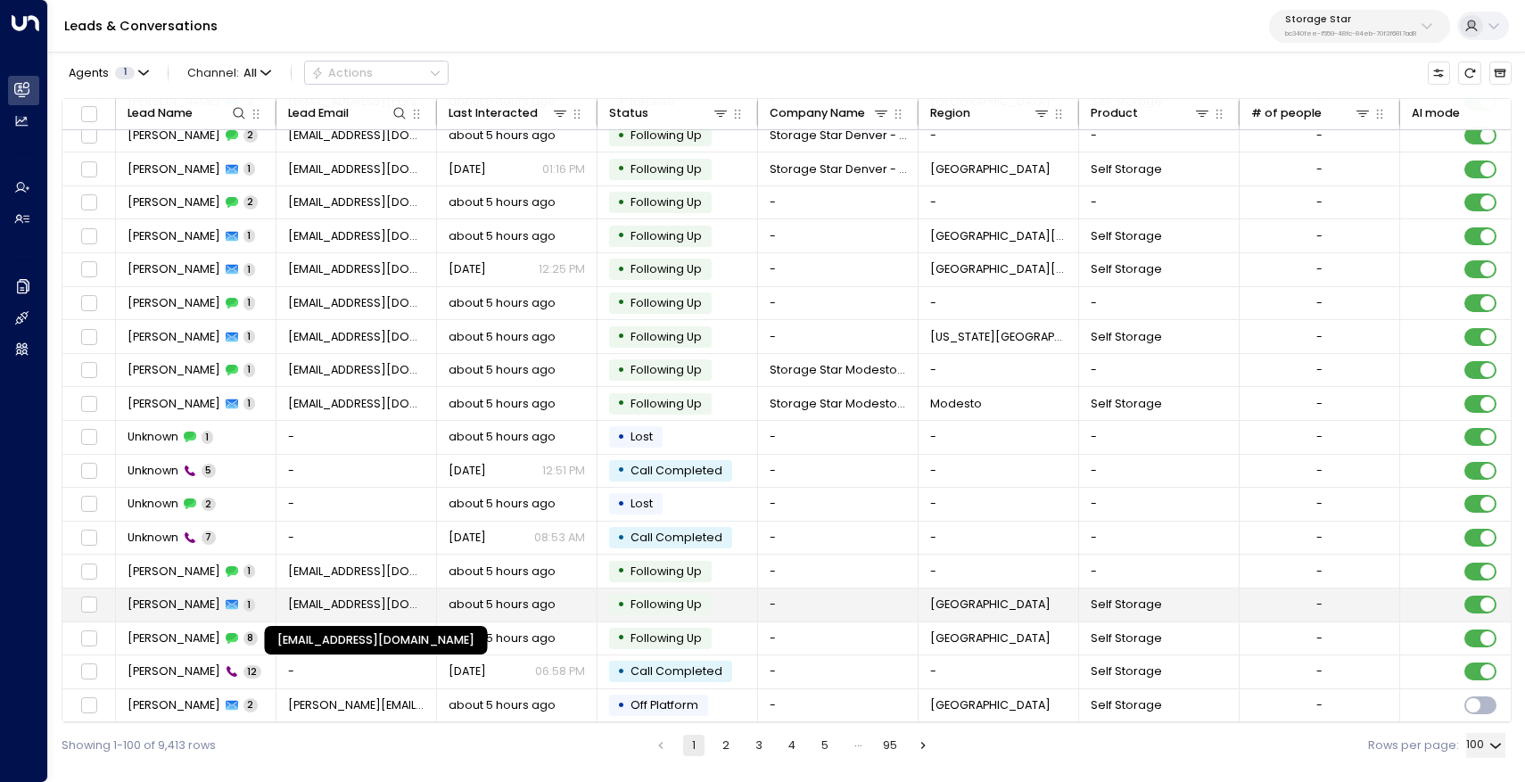
scroll to position [2765, 0]
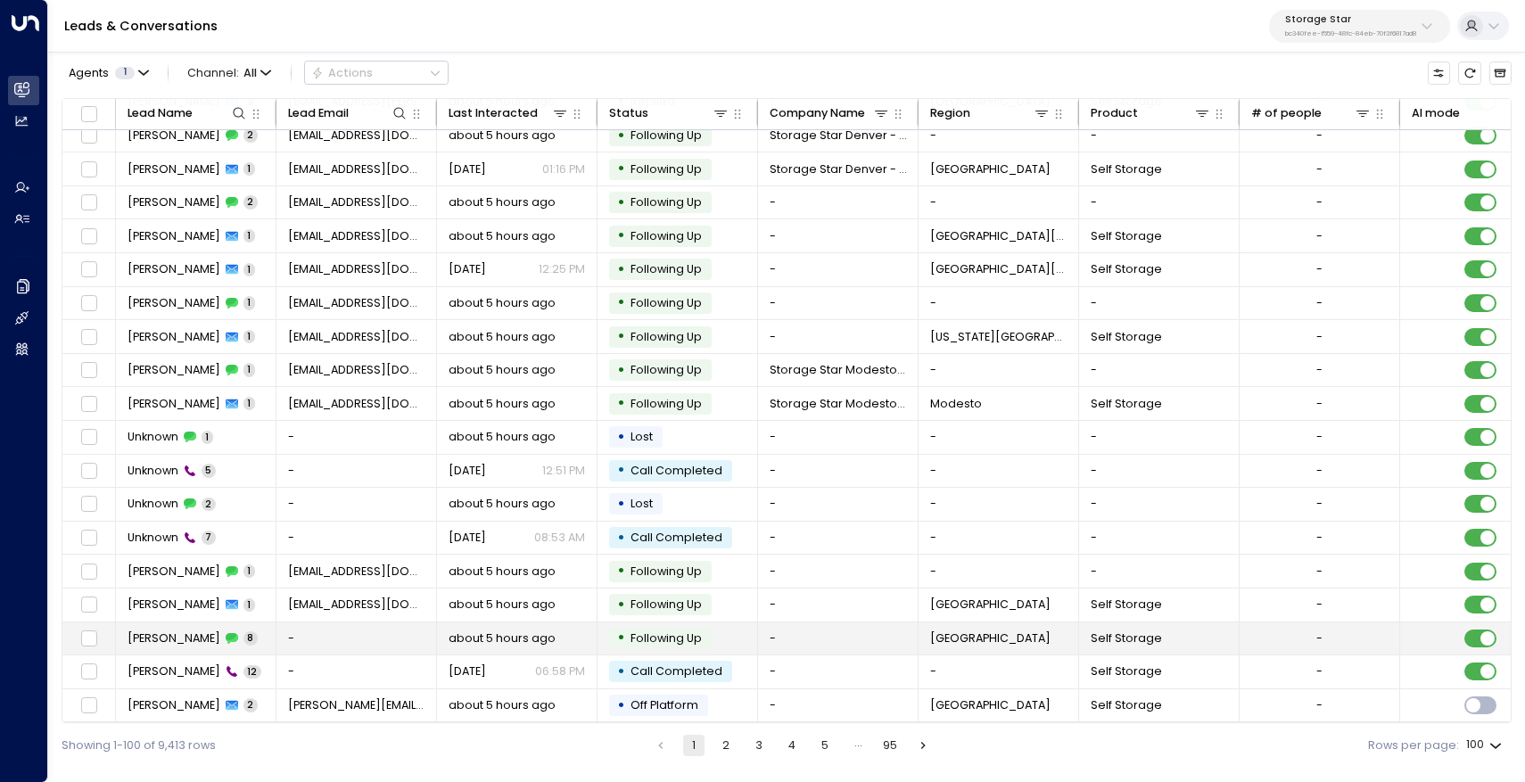
click at [175, 632] on span "[PERSON_NAME]" at bounding box center [174, 639] width 93 height 16
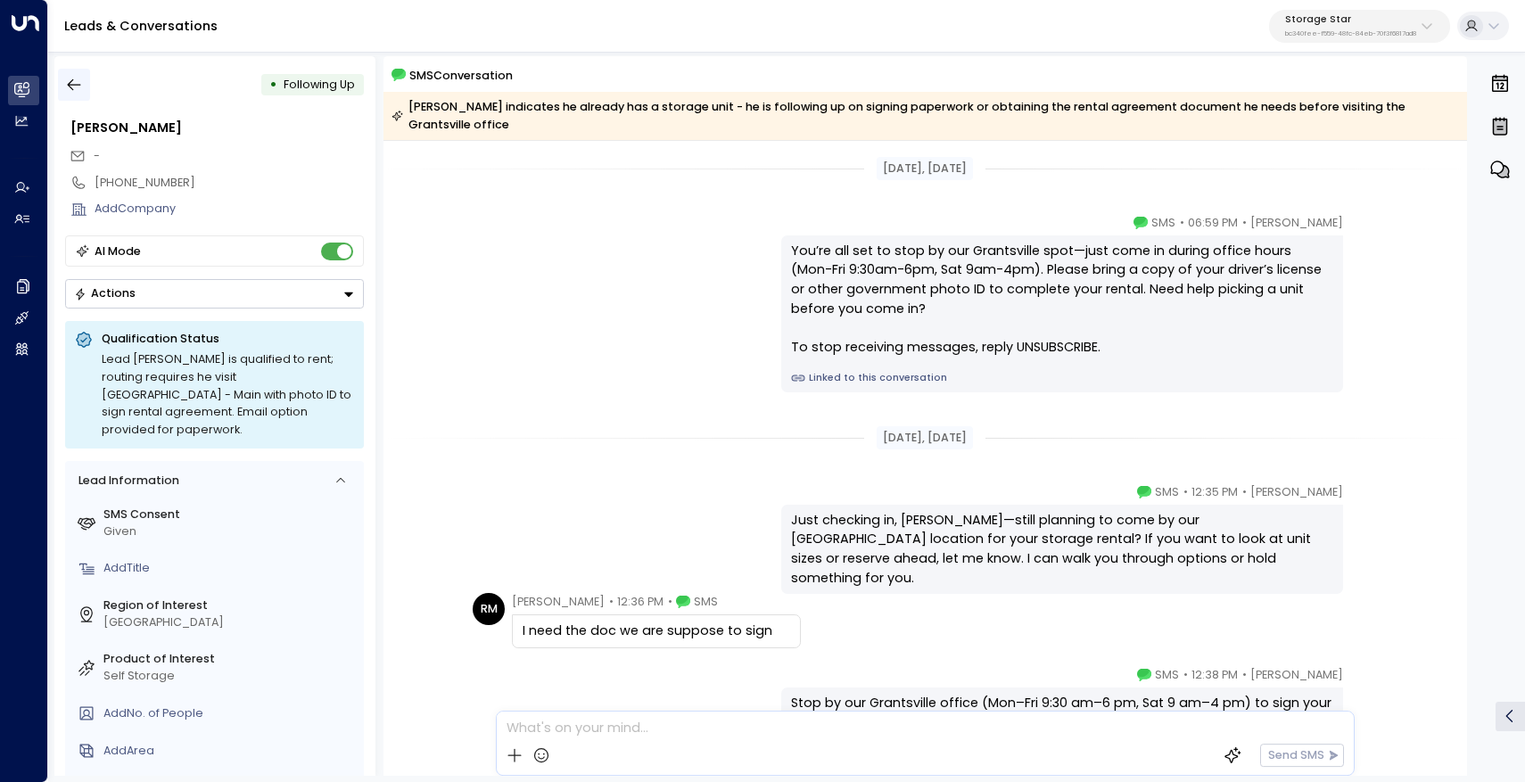
click at [74, 87] on icon "button" at bounding box center [74, 85] width 18 height 18
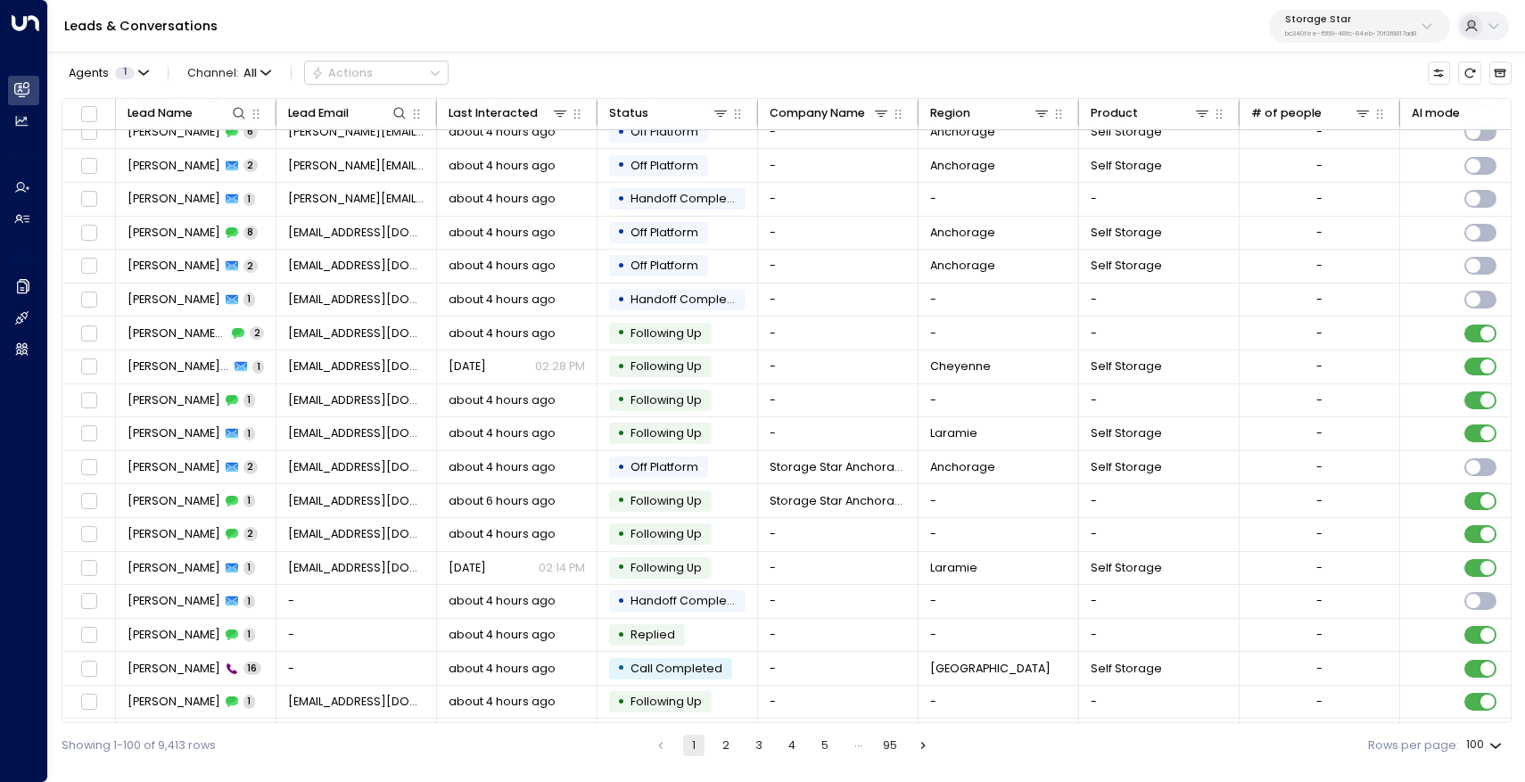
scroll to position [2765, 0]
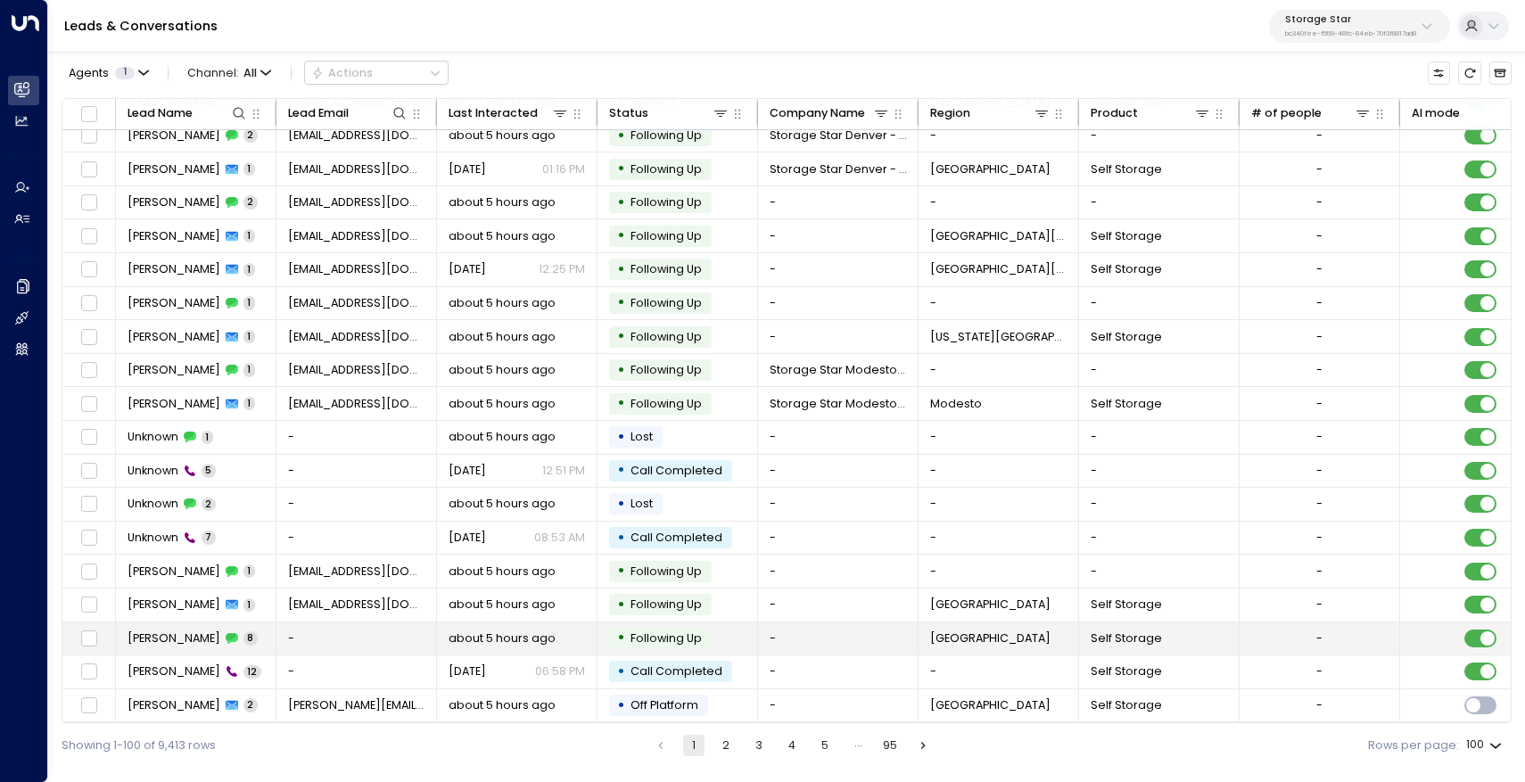
click at [194, 631] on span "[PERSON_NAME]" at bounding box center [174, 639] width 93 height 16
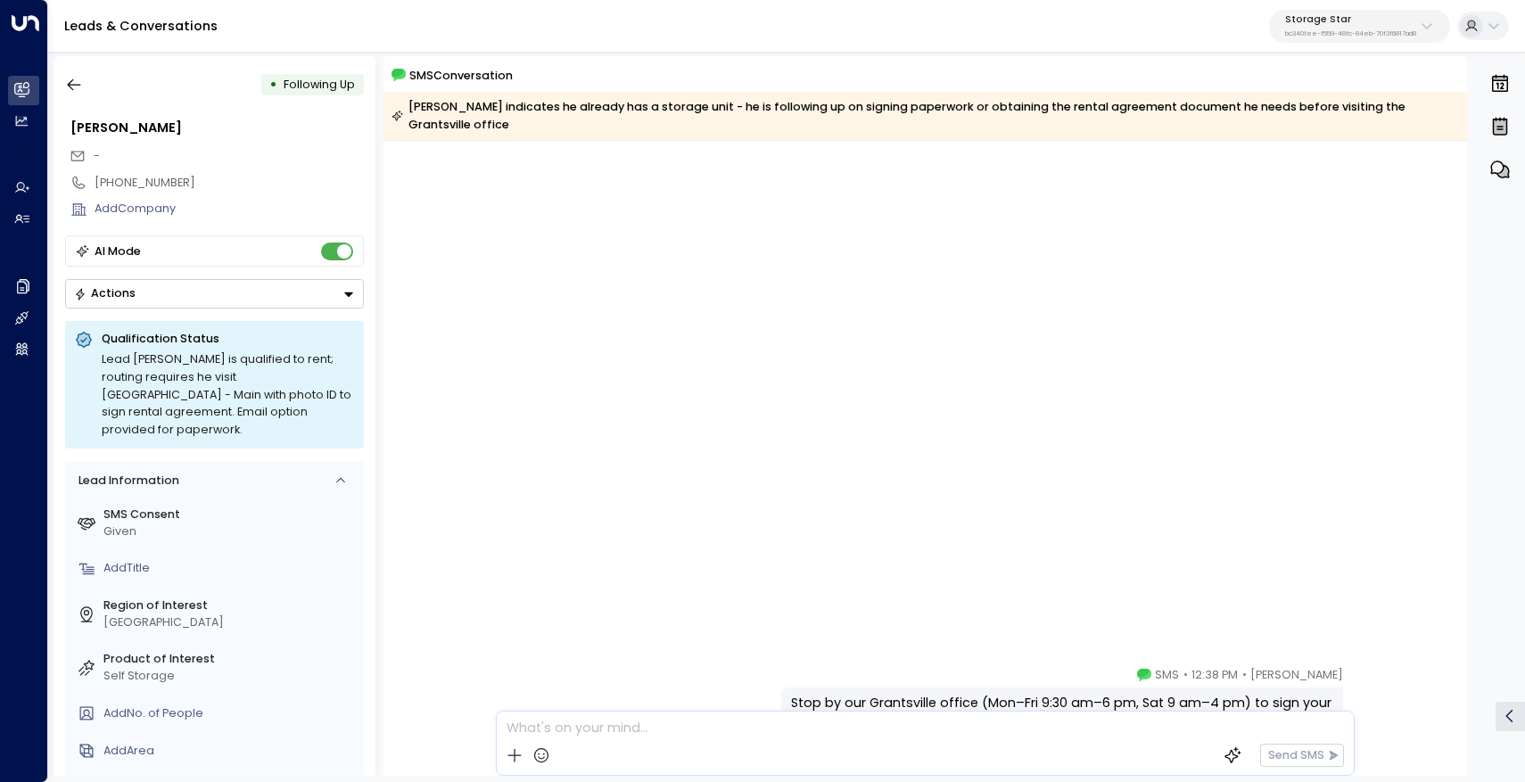
scroll to position [710, 0]
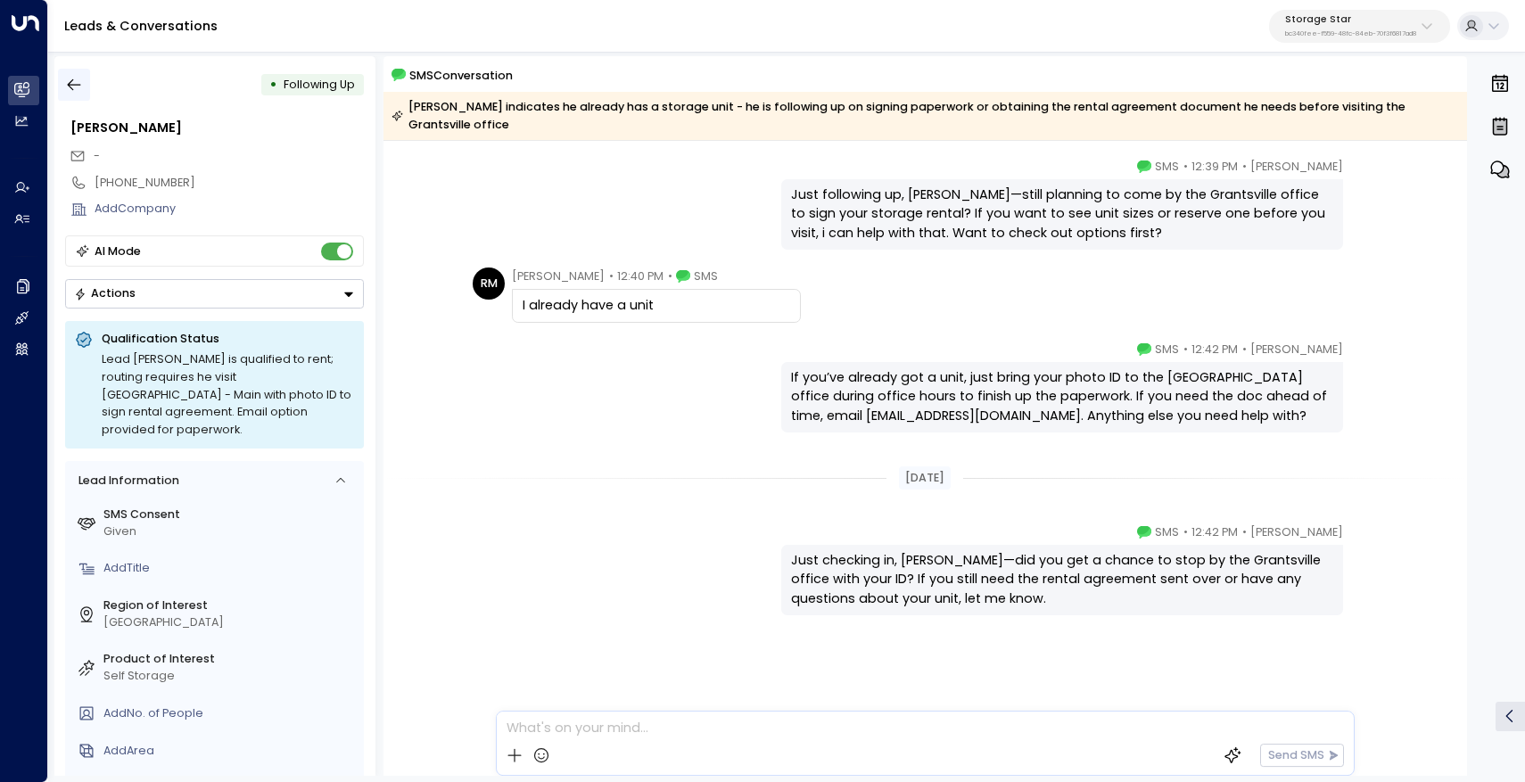
click at [78, 93] on icon "button" at bounding box center [74, 85] width 18 height 18
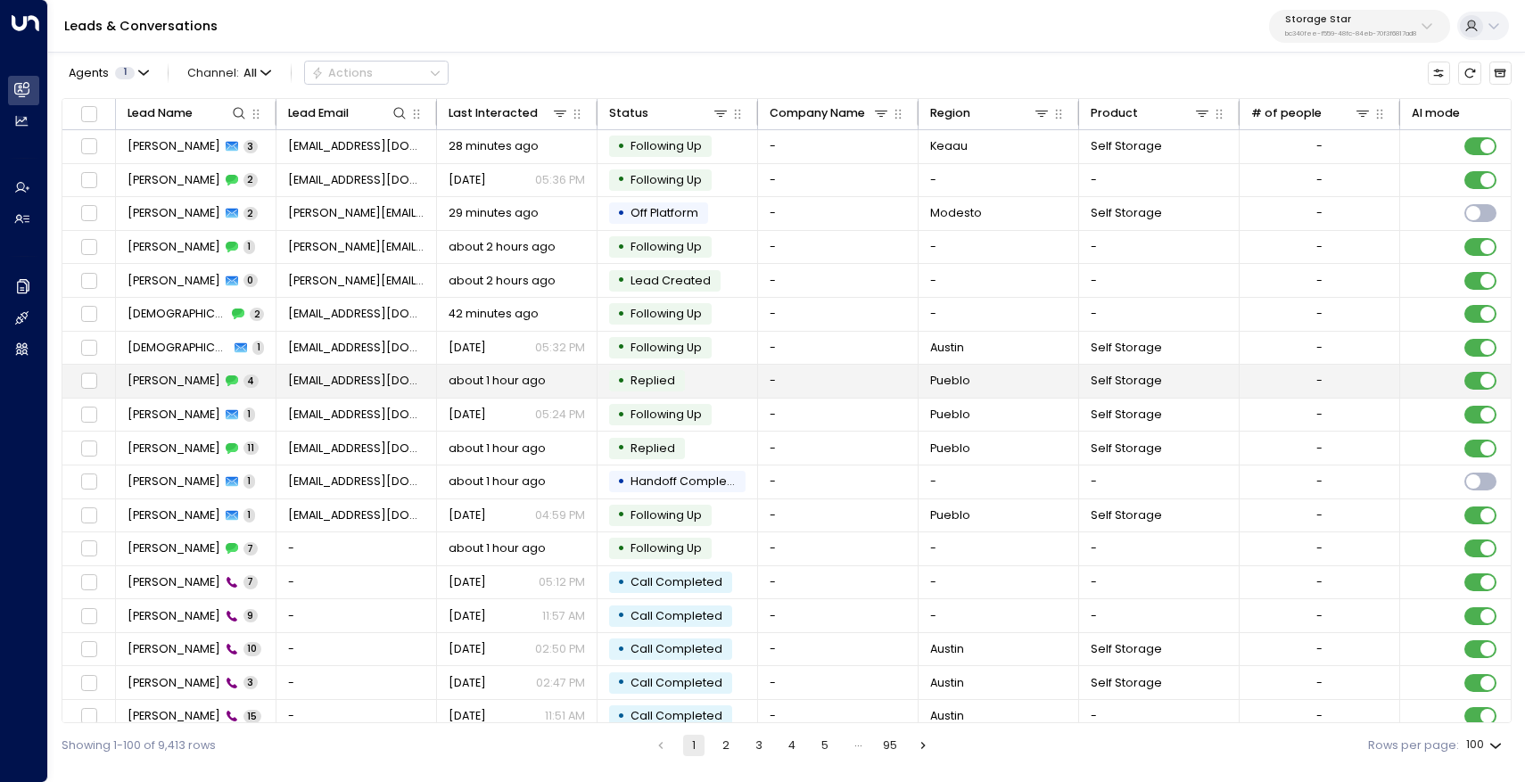
click at [176, 389] on td "[PERSON_NAME] 4" at bounding box center [196, 381] width 161 height 33
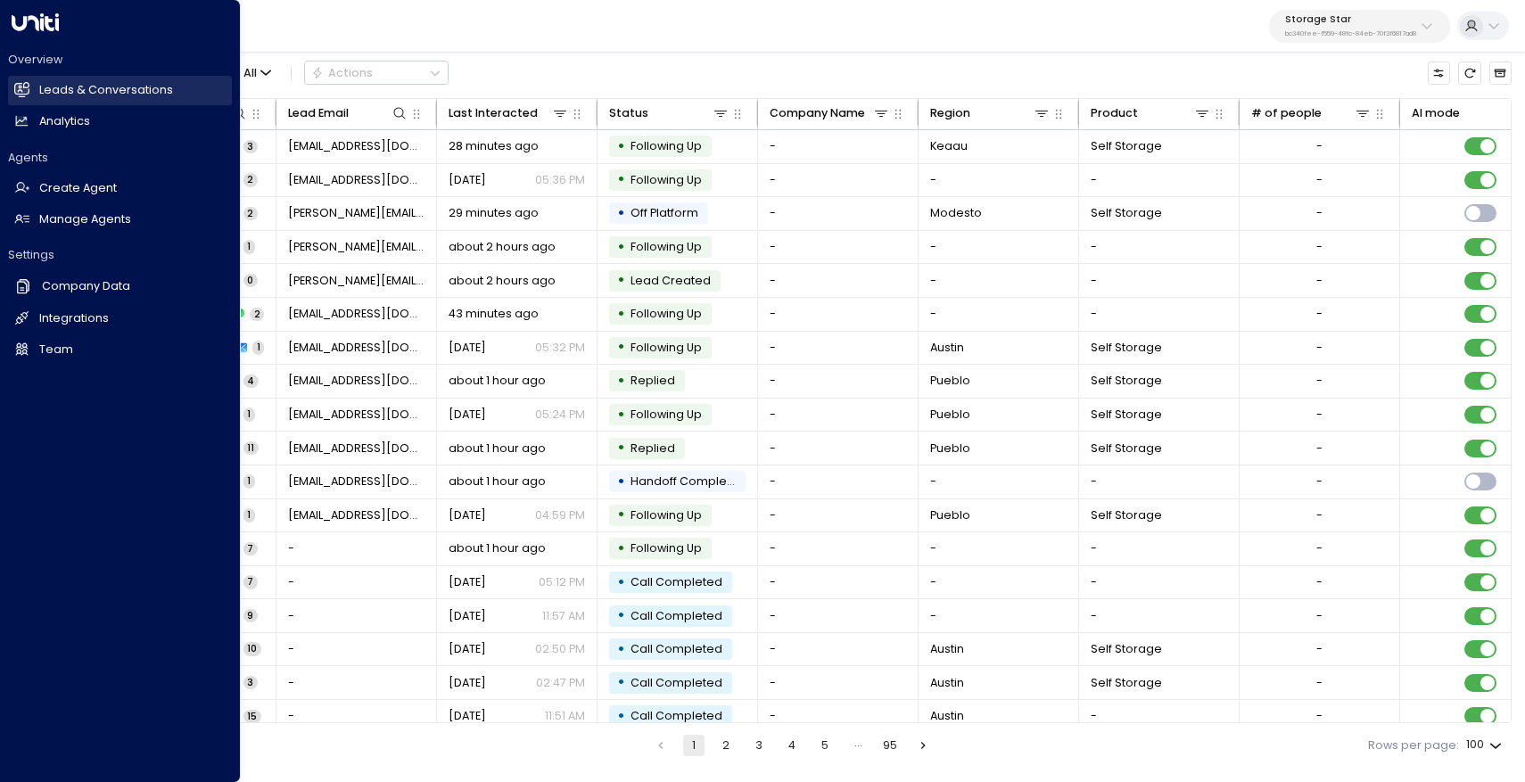
click at [109, 100] on link "Leads & Conversations Leads & Conversations" at bounding box center [120, 90] width 224 height 29
